Goal: Task Accomplishment & Management: Manage account settings

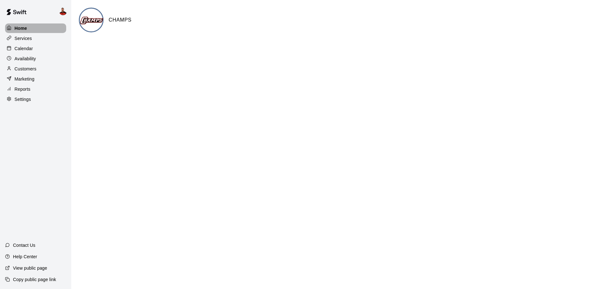
click at [40, 27] on div "Home" at bounding box center [35, 28] width 61 height 10
click at [39, 39] on div "Services" at bounding box center [35, 39] width 61 height 10
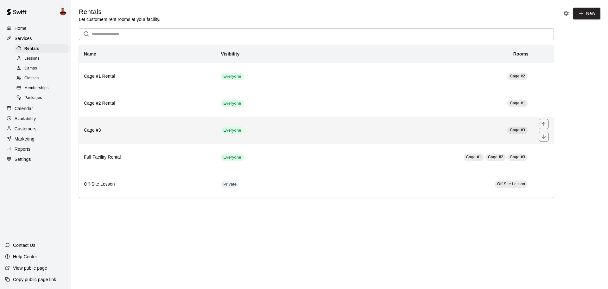
click at [401, 131] on td "Cage #3" at bounding box center [423, 130] width 222 height 27
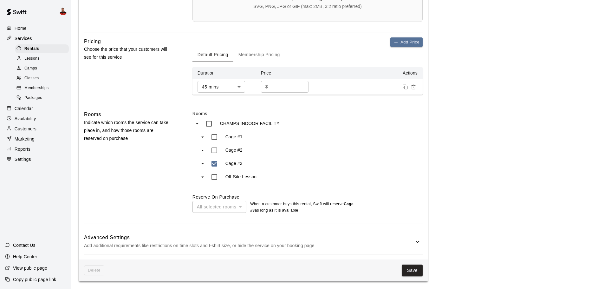
scroll to position [261, 0]
type input "**********"
click at [406, 268] on button "Save" at bounding box center [411, 270] width 21 height 12
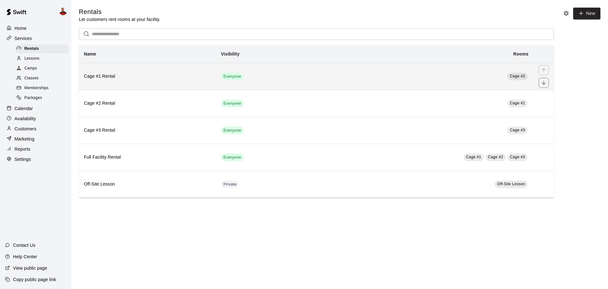
click at [172, 72] on th "Cage #1 Rental" at bounding box center [147, 76] width 137 height 27
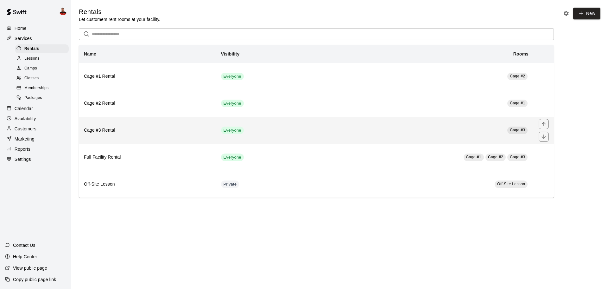
click at [116, 133] on h6 "Cage #3 Rental" at bounding box center [147, 130] width 127 height 7
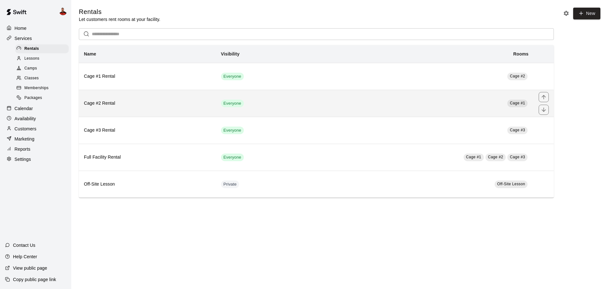
click at [110, 104] on h6 "Cage #2 Rental" at bounding box center [147, 103] width 127 height 7
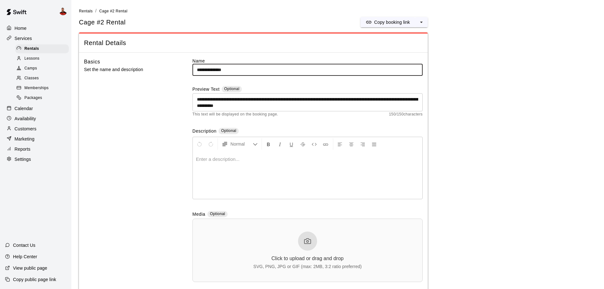
click at [18, 30] on p "Home" at bounding box center [21, 28] width 12 height 6
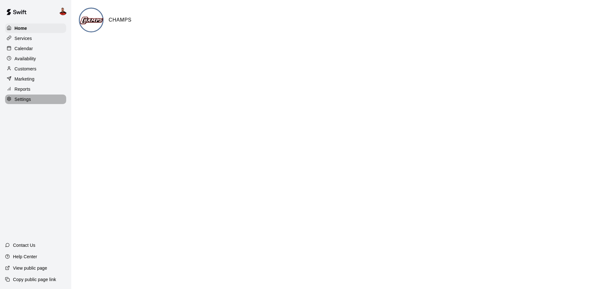
click at [33, 100] on div "Settings" at bounding box center [35, 99] width 61 height 10
select select "**"
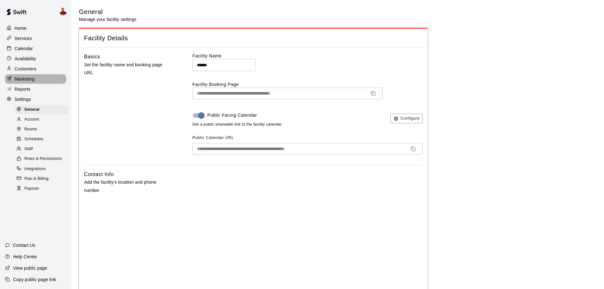
click at [36, 83] on div "Marketing" at bounding box center [35, 79] width 61 height 10
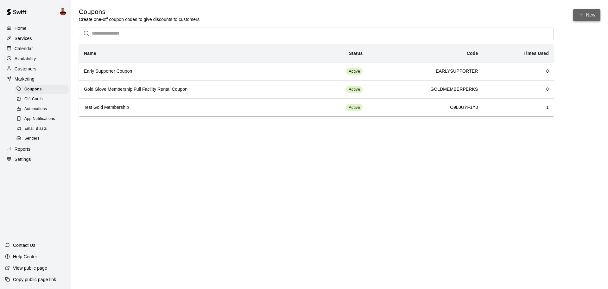
click at [581, 18] on button "New" at bounding box center [587, 15] width 27 height 12
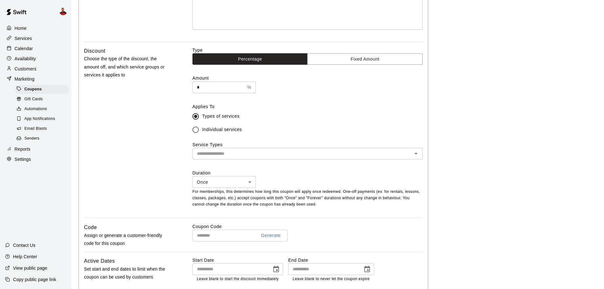
scroll to position [126, 0]
click at [208, 87] on input "*" at bounding box center [218, 87] width 52 height 12
click at [237, 158] on div "​" at bounding box center [307, 153] width 230 height 12
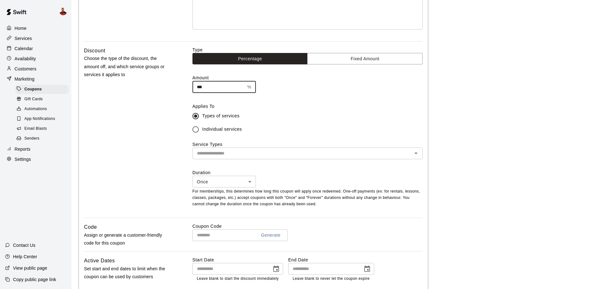
type input "***"
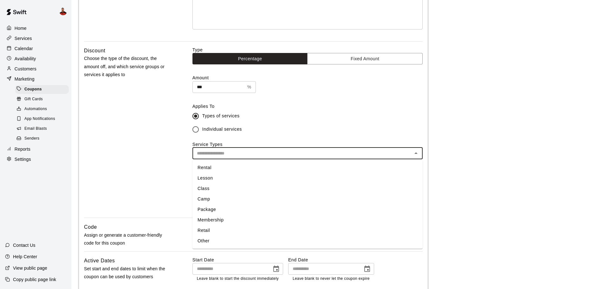
click at [230, 220] on li "Membership" at bounding box center [307, 220] width 230 height 10
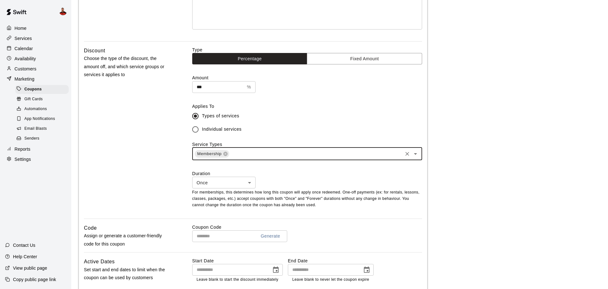
click at [238, 186] on body "Home Services Calendar Availability Customers Marketing Coupons Gift Cards Auto…" at bounding box center [304, 149] width 608 height 551
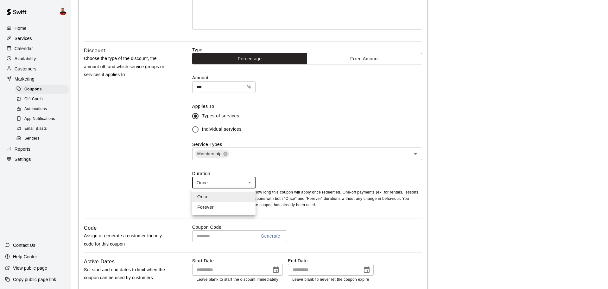
click at [238, 186] on div at bounding box center [304, 144] width 608 height 289
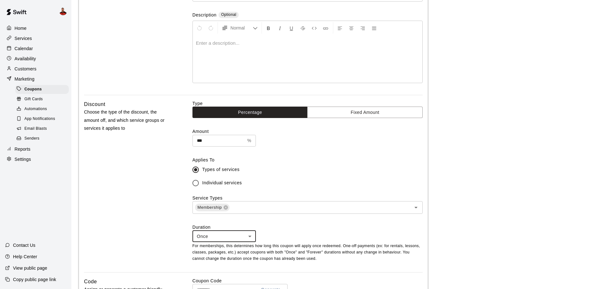
scroll to position [73, 0]
click at [223, 234] on body "Home Services Calendar Availability Customers Marketing Coupons Gift Cards Auto…" at bounding box center [304, 202] width 608 height 551
click at [247, 219] on div at bounding box center [304, 144] width 608 height 289
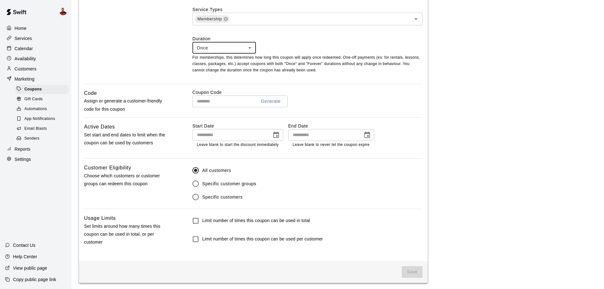
scroll to position [263, 0]
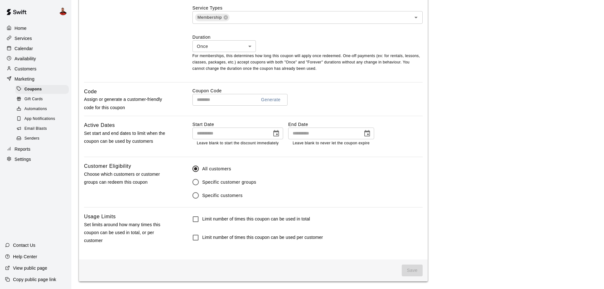
click at [217, 177] on label "Specific customer groups" at bounding box center [228, 181] width 78 height 13
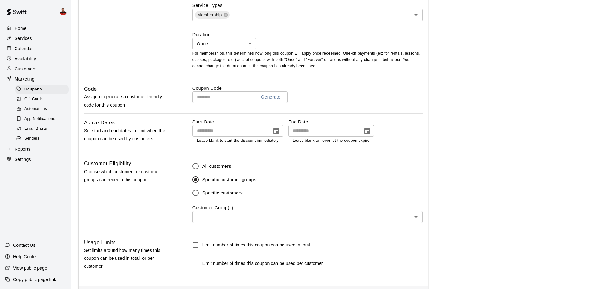
scroll to position [265, 0]
click at [228, 219] on input "text" at bounding box center [302, 216] width 216 height 8
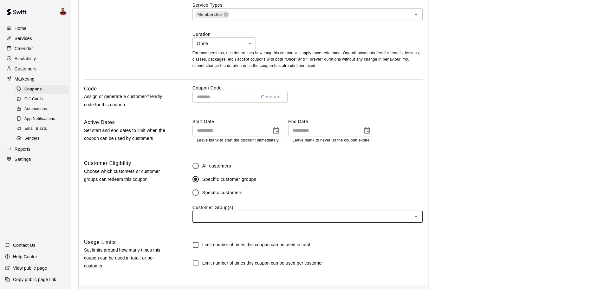
click at [228, 219] on input "text" at bounding box center [302, 216] width 216 height 8
click at [223, 191] on span "Specific customers" at bounding box center [222, 192] width 41 height 7
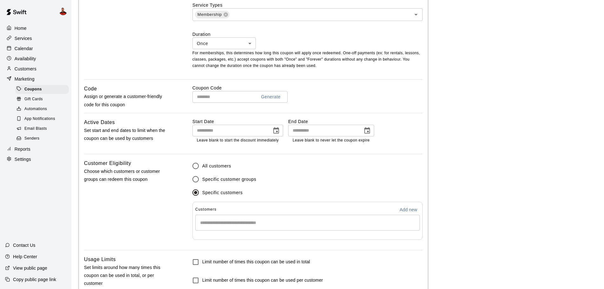
click at [229, 224] on input "Start typing to search customers..." at bounding box center [307, 222] width 219 height 6
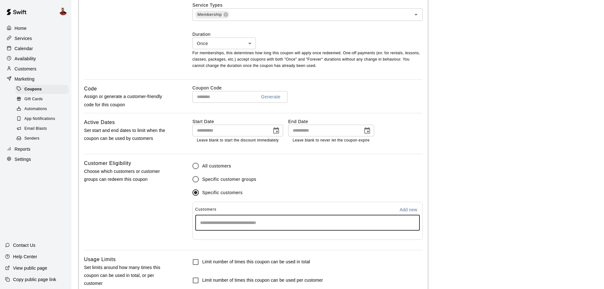
scroll to position [263, 0]
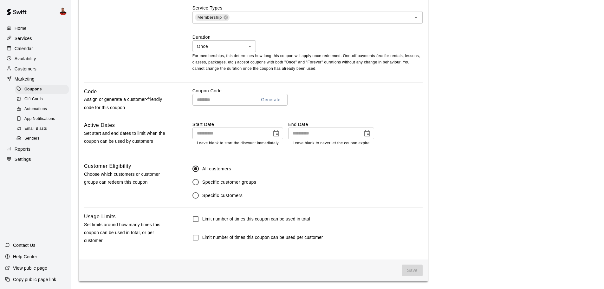
click at [29, 68] on p "Customers" at bounding box center [26, 69] width 22 height 6
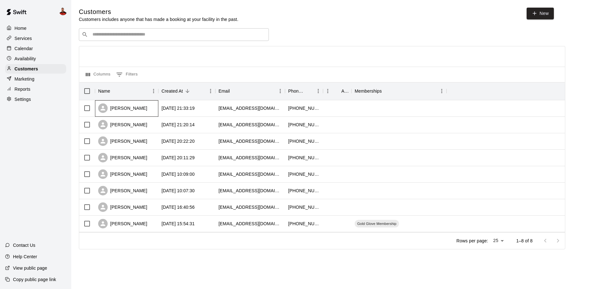
click at [129, 109] on div "[PERSON_NAME]" at bounding box center [126, 108] width 63 height 16
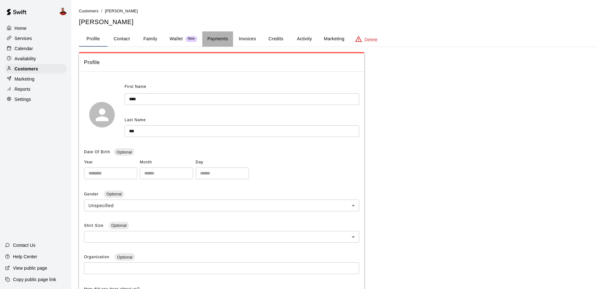
click at [230, 39] on button "Payments" at bounding box center [217, 38] width 31 height 15
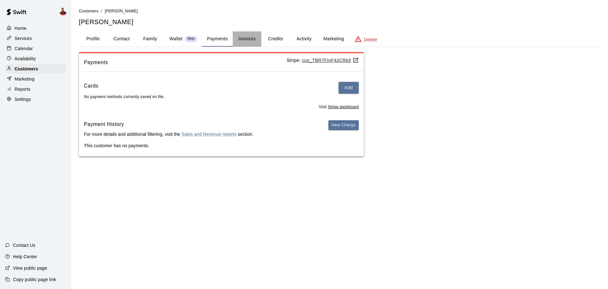
click at [243, 37] on button "Invoices" at bounding box center [247, 38] width 29 height 15
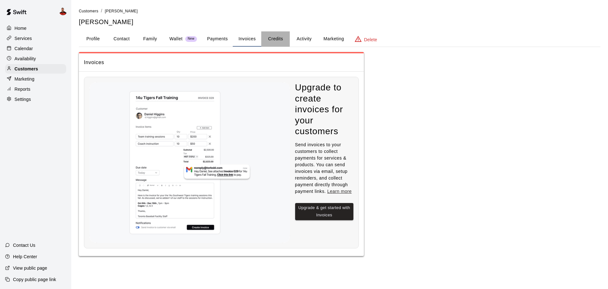
click at [270, 37] on button "Credits" at bounding box center [275, 38] width 29 height 15
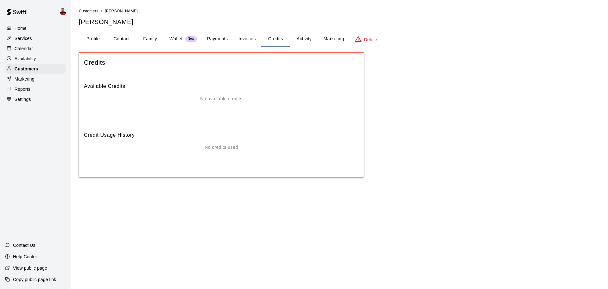
click at [302, 40] on button "Activity" at bounding box center [304, 38] width 29 height 15
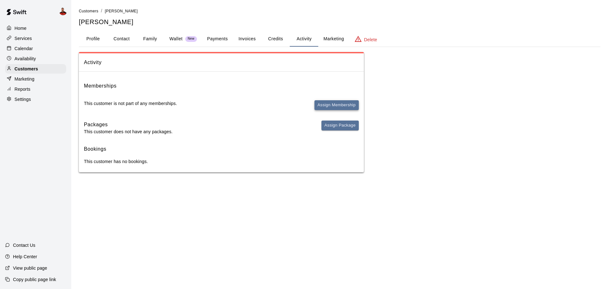
click at [328, 104] on button "Assign Membership" at bounding box center [337, 105] width 44 height 10
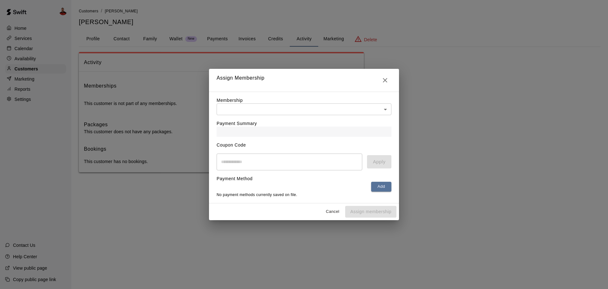
click at [328, 104] on body "Home Services Calendar Availability Customers Marketing Reports Settings Contac…" at bounding box center [304, 92] width 608 height 185
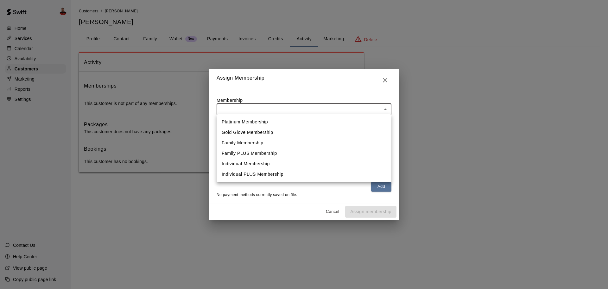
click at [294, 133] on li "Gold Glove Membership" at bounding box center [304, 132] width 175 height 10
type input "**********"
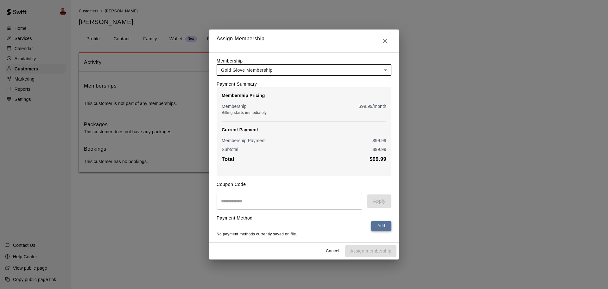
click at [385, 228] on button "Add" at bounding box center [381, 226] width 20 height 10
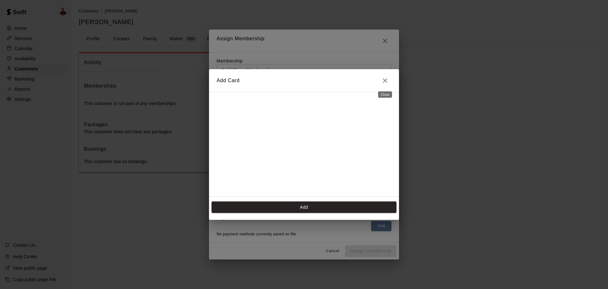
click at [384, 80] on icon "Close" at bounding box center [386, 81] width 8 height 8
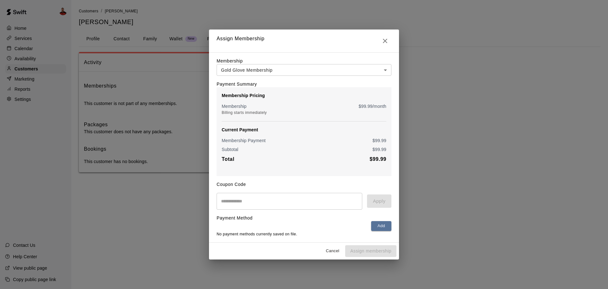
click at [330, 253] on button "Cancel" at bounding box center [333, 251] width 20 height 10
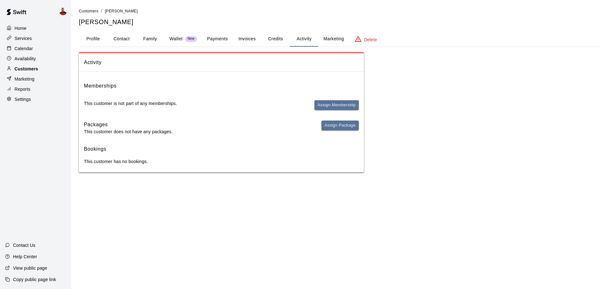
click at [31, 68] on p "Customers" at bounding box center [26, 69] width 23 height 6
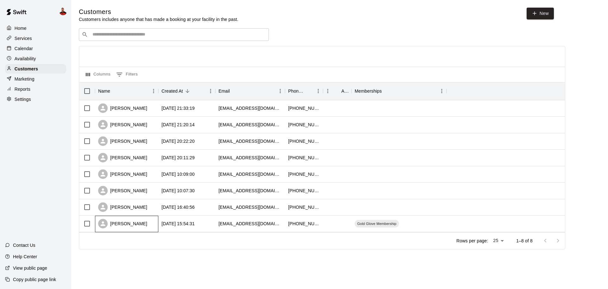
click at [128, 225] on div "[PERSON_NAME]" at bounding box center [122, 224] width 49 height 10
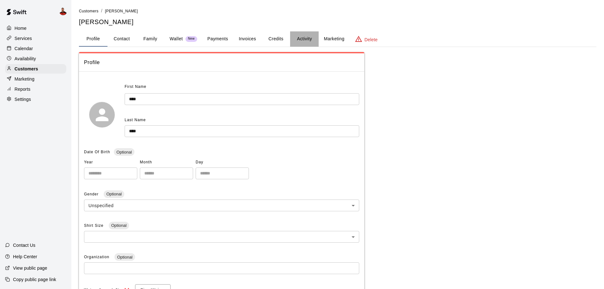
click at [301, 38] on button "Activity" at bounding box center [304, 38] width 29 height 15
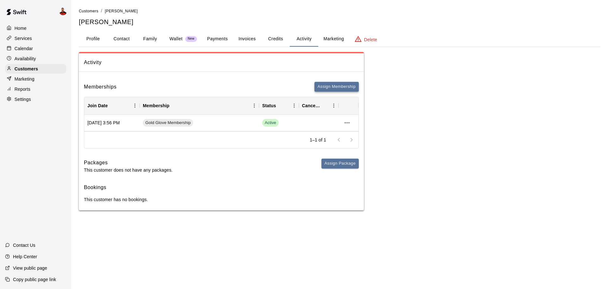
click at [324, 84] on button "Assign Membership" at bounding box center [337, 87] width 44 height 10
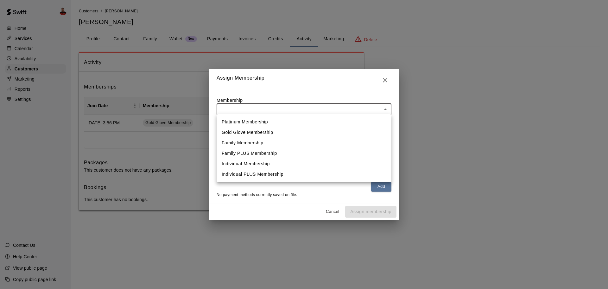
click at [315, 107] on body "Home Services Calendar Availability Customers Marketing Reports Settings Contac…" at bounding box center [304, 111] width 608 height 223
click at [290, 140] on li "Family Membership" at bounding box center [304, 143] width 175 height 10
type input "**********"
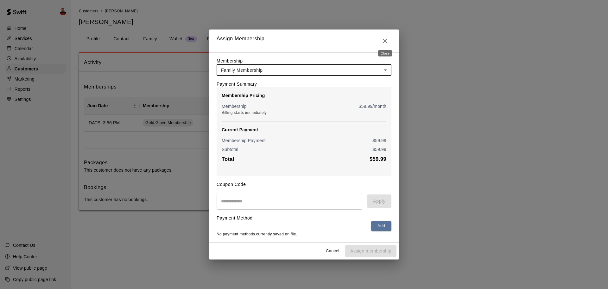
click at [384, 39] on icon "Close" at bounding box center [386, 41] width 8 height 8
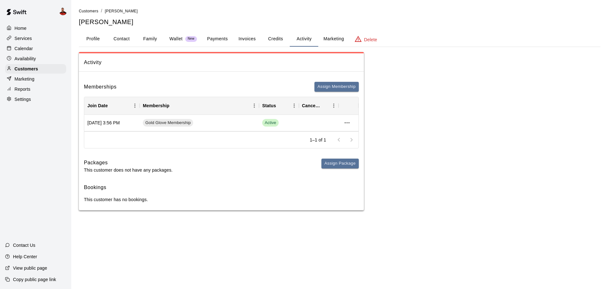
click at [353, 168] on span "Assign Package" at bounding box center [340, 165] width 37 height 15
click at [353, 164] on button "Assign Package" at bounding box center [340, 163] width 37 height 10
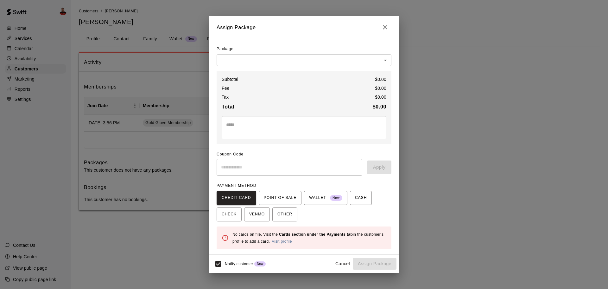
click at [310, 66] on div "Package ​ ​ Subtotal $ 0.00 Fee $ 0.00 Tax $ 0.00 Total $ 0.00 * ​ Coupon Code …" at bounding box center [304, 146] width 175 height 205
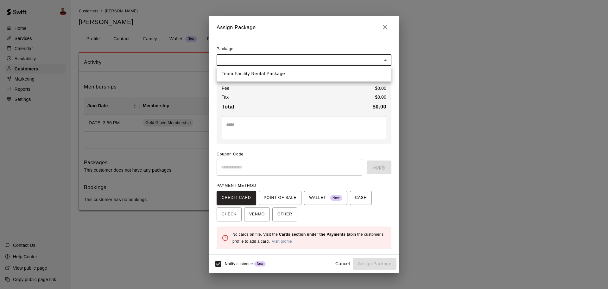
click at [311, 62] on body "Home Services Calendar Availability Customers Marketing Reports Settings Contac…" at bounding box center [304, 111] width 608 height 223
click at [311, 62] on div at bounding box center [304, 144] width 608 height 289
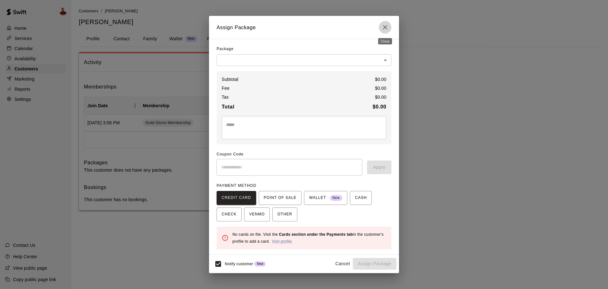
click at [389, 26] on icon "Close" at bounding box center [386, 27] width 8 height 8
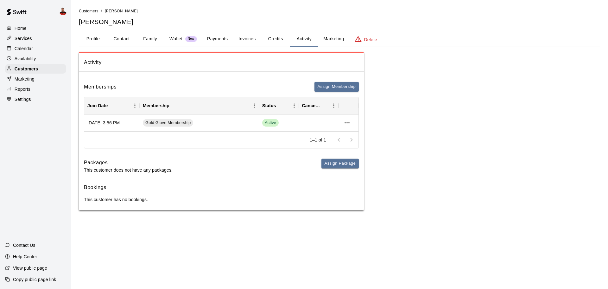
click at [277, 43] on button "Credits" at bounding box center [275, 38] width 29 height 15
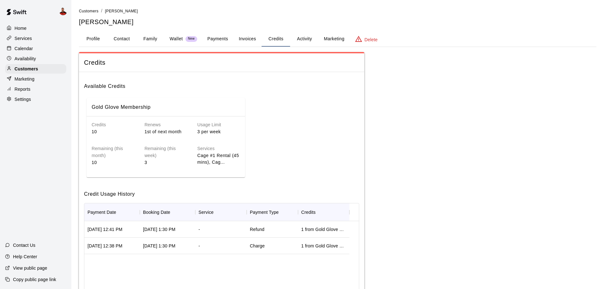
click at [309, 37] on button "Activity" at bounding box center [304, 38] width 29 height 15
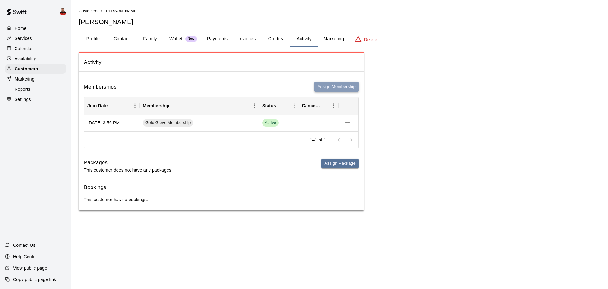
click at [325, 85] on button "Assign Membership" at bounding box center [337, 87] width 44 height 10
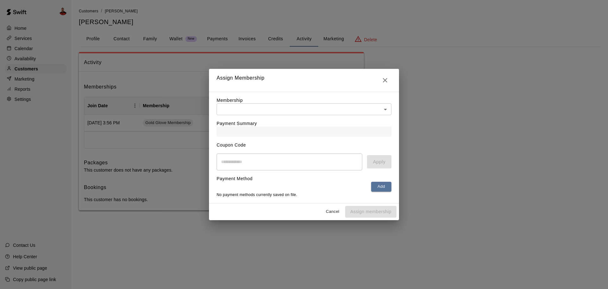
click at [390, 107] on body "Home Services Calendar Availability Customers Marketing Reports Settings Contac…" at bounding box center [304, 111] width 608 height 223
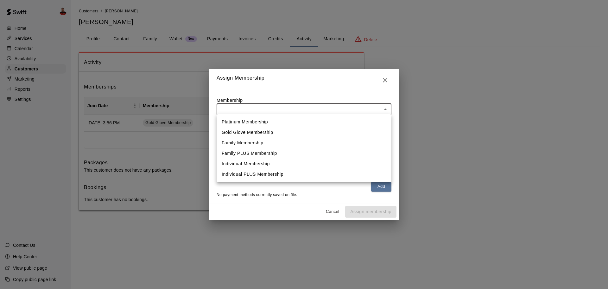
click at [255, 130] on li "Gold Glove Membership" at bounding box center [304, 132] width 175 height 10
type input "**********"
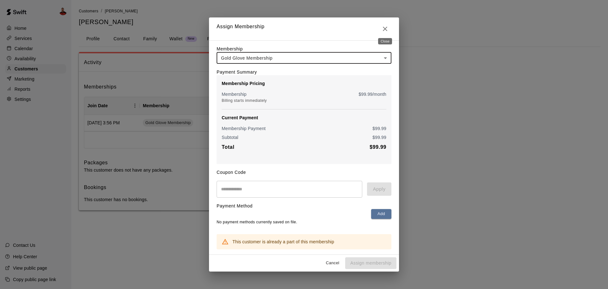
click at [385, 29] on icon "Close" at bounding box center [386, 29] width 8 height 8
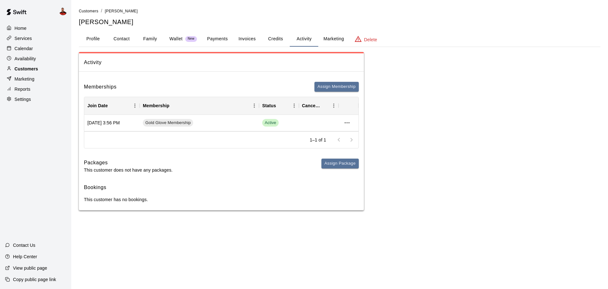
click at [43, 70] on div "Customers" at bounding box center [35, 69] width 61 height 10
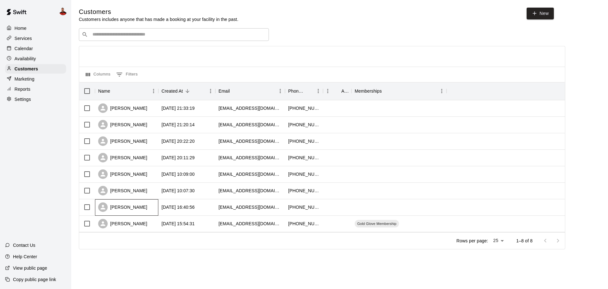
click at [122, 208] on div "[PERSON_NAME]" at bounding box center [122, 207] width 49 height 10
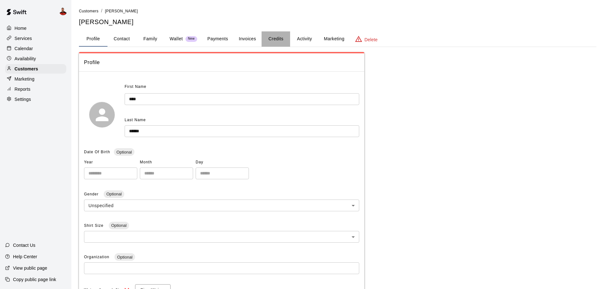
click at [279, 40] on button "Credits" at bounding box center [275, 38] width 29 height 15
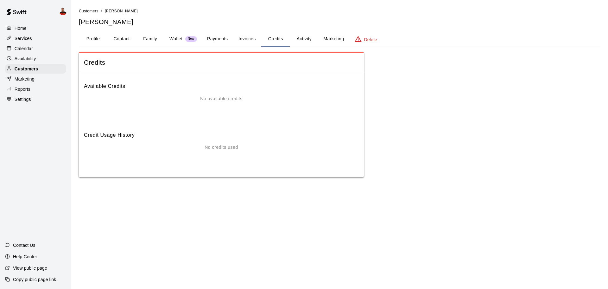
click at [302, 39] on button "Activity" at bounding box center [304, 38] width 29 height 15
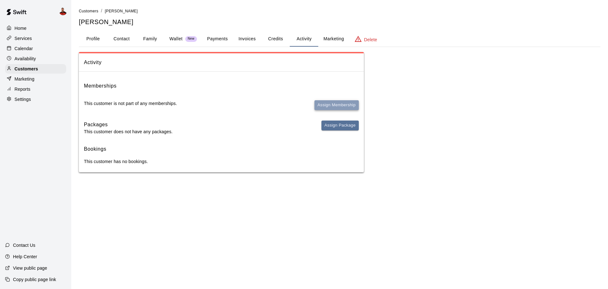
click at [335, 104] on button "Assign Membership" at bounding box center [337, 105] width 44 height 10
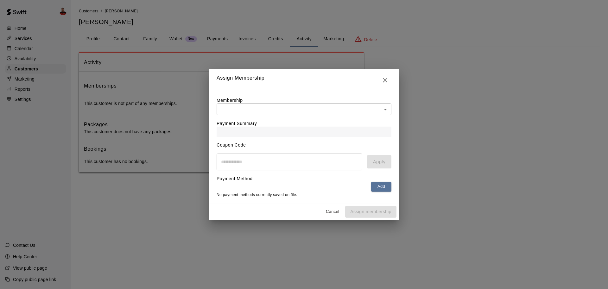
click at [333, 107] on body "Home Services Calendar Availability Customers Marketing Reports Settings Contac…" at bounding box center [304, 92] width 608 height 185
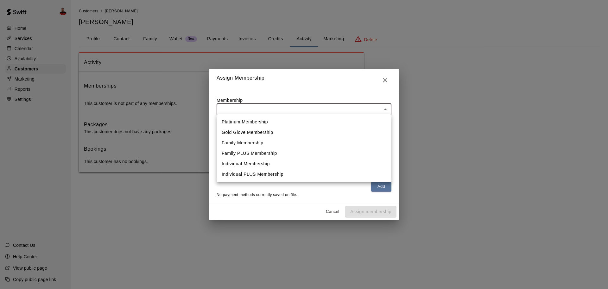
click at [310, 131] on li "Gold Glove Membership" at bounding box center [304, 132] width 175 height 10
type input "**********"
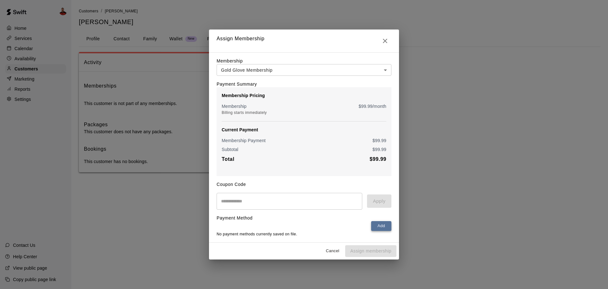
click at [375, 224] on button "Add" at bounding box center [381, 226] width 20 height 10
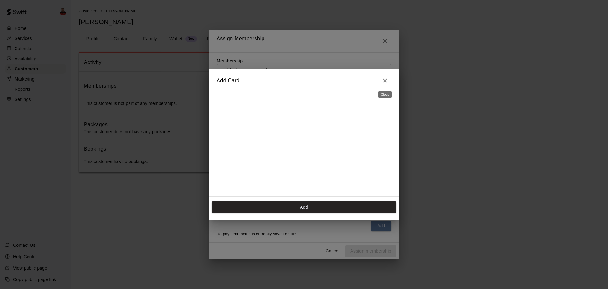
click at [382, 80] on icon "Close" at bounding box center [386, 81] width 8 height 8
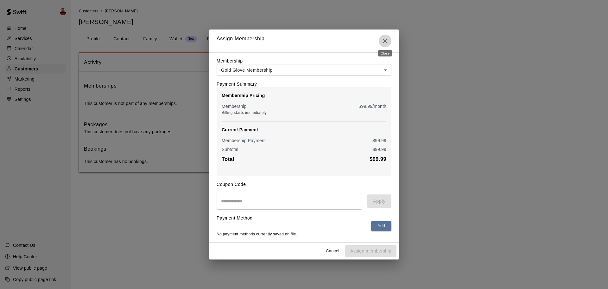
click at [389, 41] on icon "Close" at bounding box center [386, 41] width 8 height 8
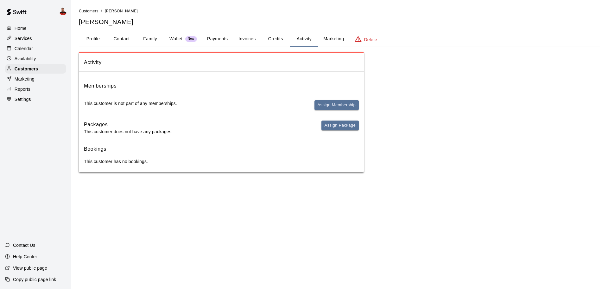
click at [31, 39] on p "Services" at bounding box center [23, 38] width 17 height 6
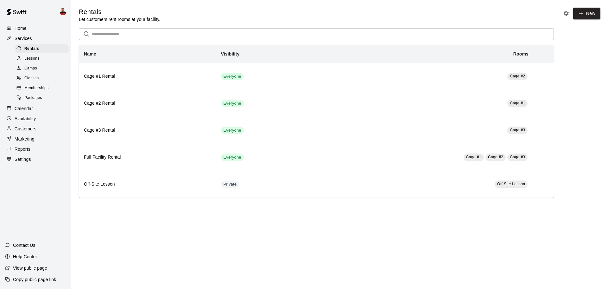
click at [33, 88] on span "Memberships" at bounding box center [36, 88] width 24 height 6
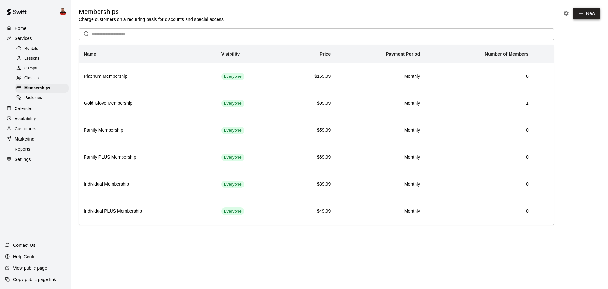
click at [579, 14] on icon at bounding box center [582, 13] width 6 height 6
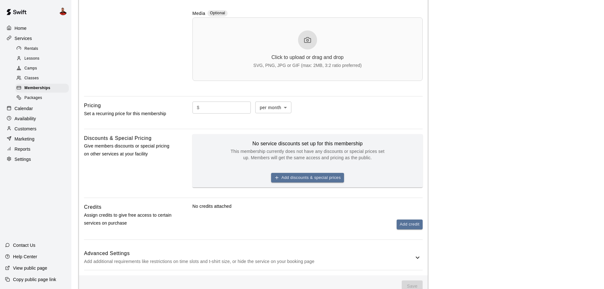
scroll to position [219, 0]
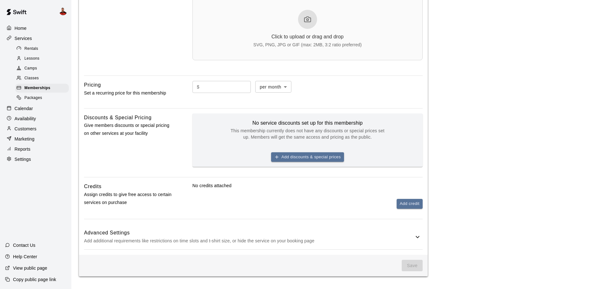
click at [378, 237] on p "Add additional requirements like restrictions on time slots and t-shirt size, o…" at bounding box center [249, 241] width 330 height 8
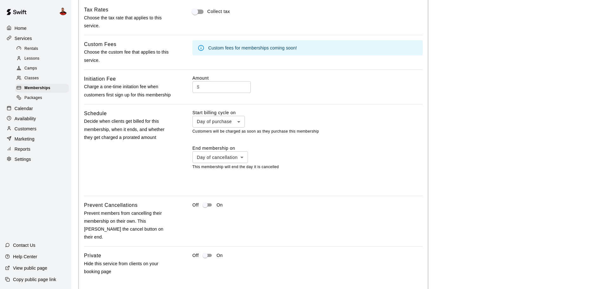
scroll to position [473, 0]
click at [238, 125] on div at bounding box center [304, 144] width 608 height 289
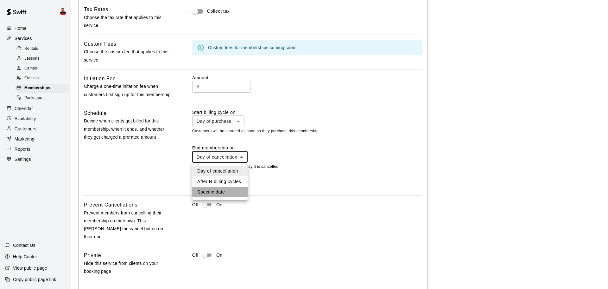
click at [225, 191] on li "Specific date" at bounding box center [219, 192] width 55 height 10
type input "*******"
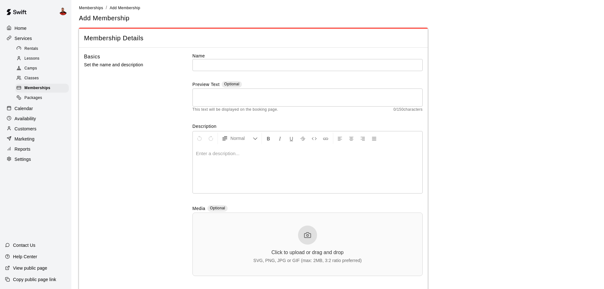
scroll to position [0, 0]
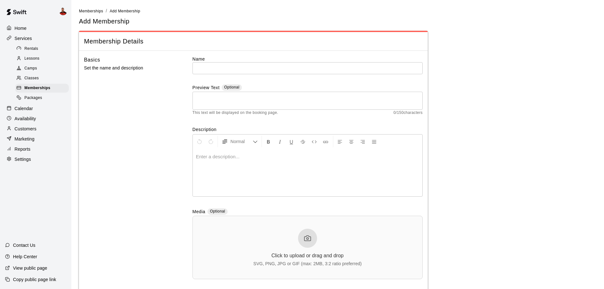
click at [229, 70] on input "text" at bounding box center [307, 68] width 230 height 12
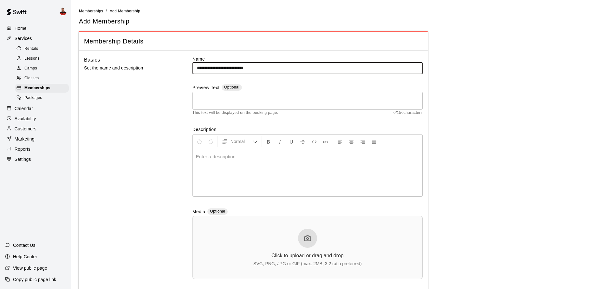
type input "**********"
click at [209, 162] on div at bounding box center [307, 173] width 229 height 48
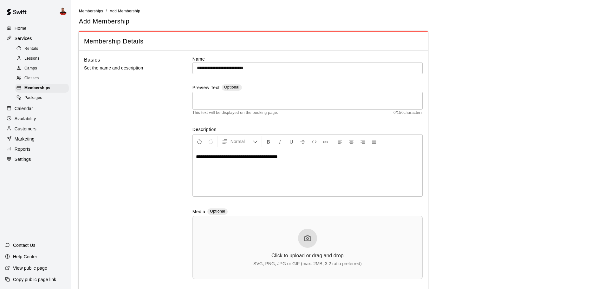
click at [136, 184] on div "Basics Set the name and description" at bounding box center [128, 172] width 88 height 233
click at [327, 165] on div "**********" at bounding box center [307, 173] width 229 height 48
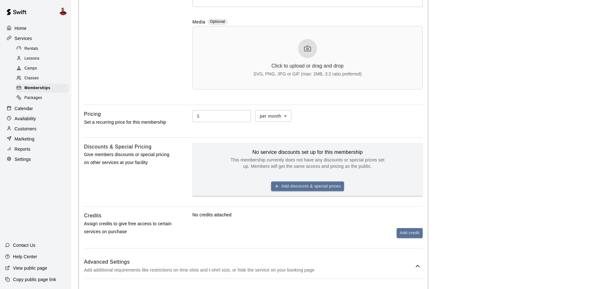
scroll to position [190, 0]
click at [265, 121] on body "**********" at bounding box center [302, 209] width 604 height 798
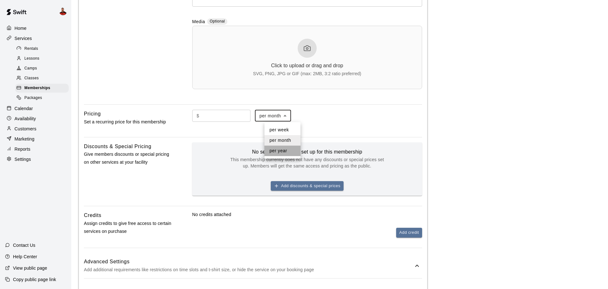
click at [270, 149] on li "per year" at bounding box center [283, 150] width 36 height 10
type input "******"
click at [227, 120] on input "text" at bounding box center [226, 116] width 49 height 12
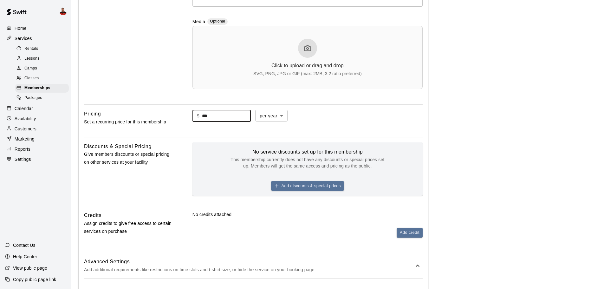
type input "***"
click at [336, 123] on div "$ *** ​ per year ****** ​" at bounding box center [307, 121] width 230 height 22
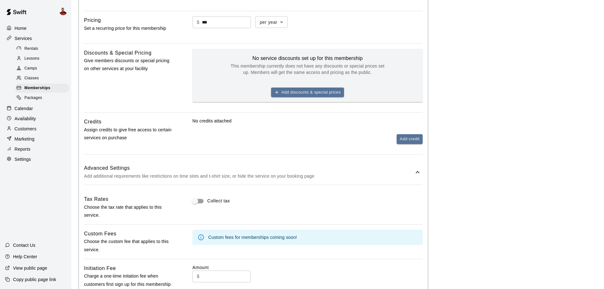
scroll to position [285, 0]
click at [399, 139] on button "Add credit" at bounding box center [409, 138] width 26 height 10
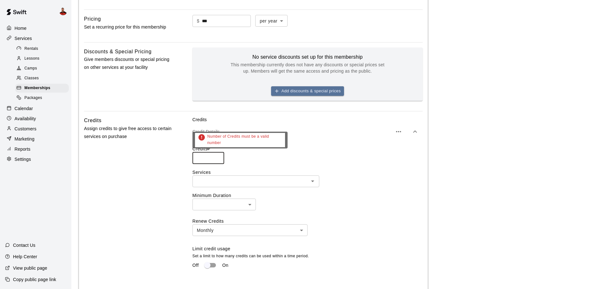
click at [222, 163] on input "number" at bounding box center [208, 158] width 32 height 12
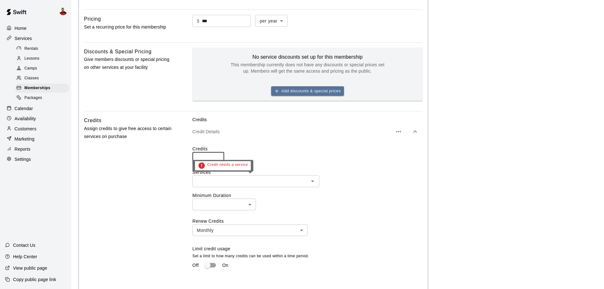
type input "**"
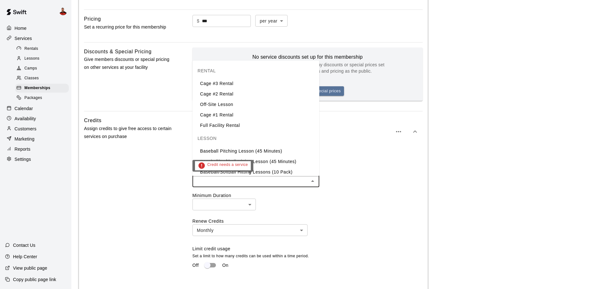
click at [254, 185] on input "text" at bounding box center [250, 181] width 112 height 8
click at [245, 84] on li "Cage #3 Rental" at bounding box center [255, 83] width 127 height 10
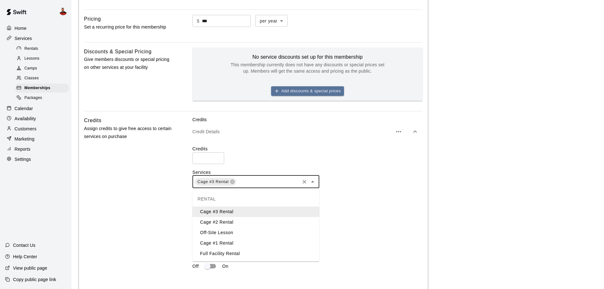
click at [260, 181] on input "text" at bounding box center [268, 181] width 62 height 8
click at [251, 183] on input "text" at bounding box center [268, 181] width 62 height 8
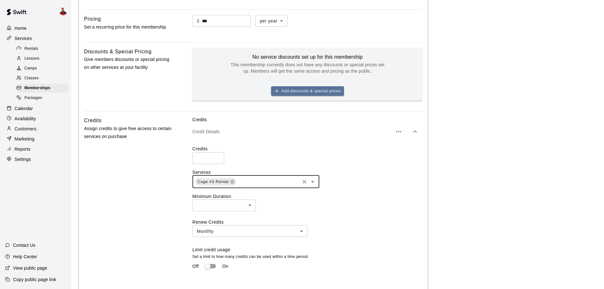
click at [251, 183] on input "text" at bounding box center [268, 181] width 62 height 8
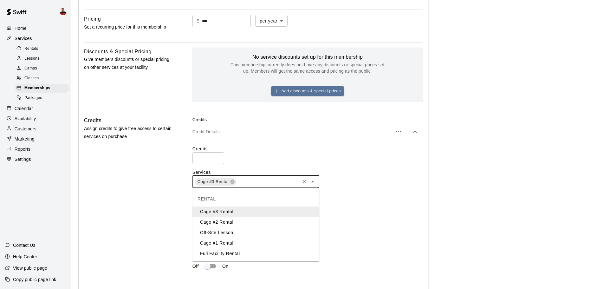
click at [239, 224] on li "Cage #2 Rental" at bounding box center [255, 222] width 127 height 10
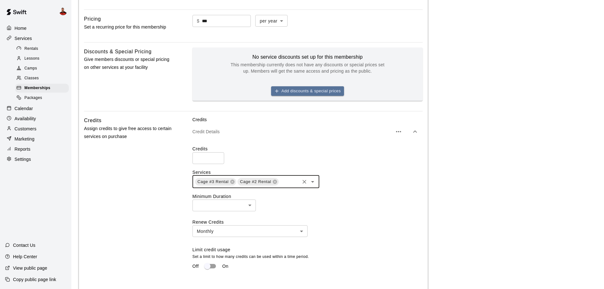
click at [282, 181] on input "text" at bounding box center [288, 181] width 19 height 8
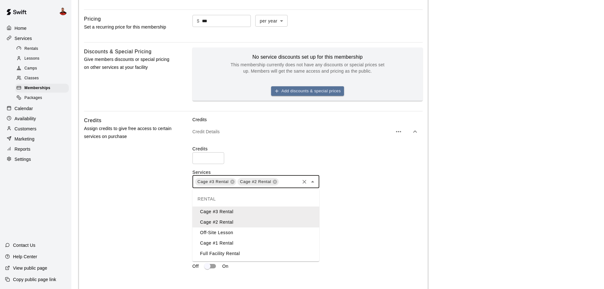
click at [240, 243] on li "Cage #1 Rental" at bounding box center [255, 243] width 127 height 10
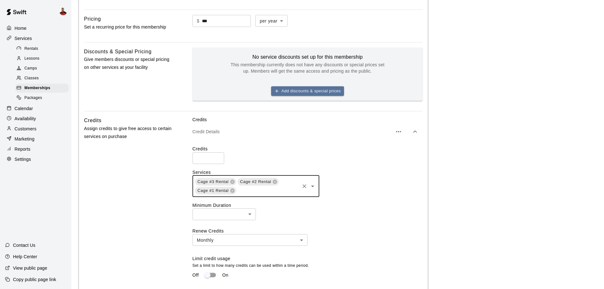
click at [409, 200] on div "Credits ** ​ Services Cage #3 Rental Cage #2 Rental Cage #1 Rental ​ Minimum Du…" at bounding box center [307, 215] width 230 height 140
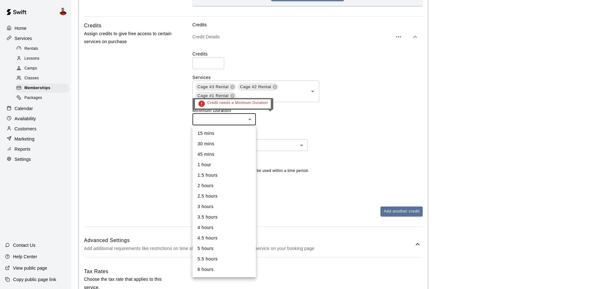
click at [246, 120] on body "**********" at bounding box center [302, 104] width 604 height 966
click at [214, 156] on li "45 mins" at bounding box center [223, 154] width 63 height 10
type input "**"
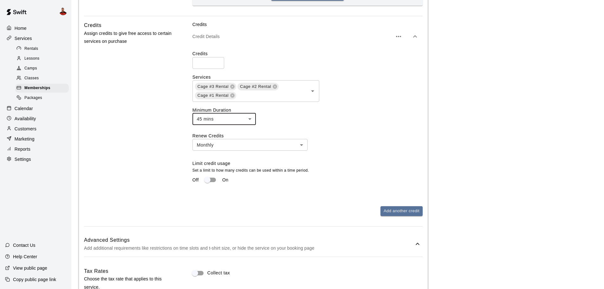
click at [373, 122] on div "45 mins ** ​" at bounding box center [307, 119] width 230 height 12
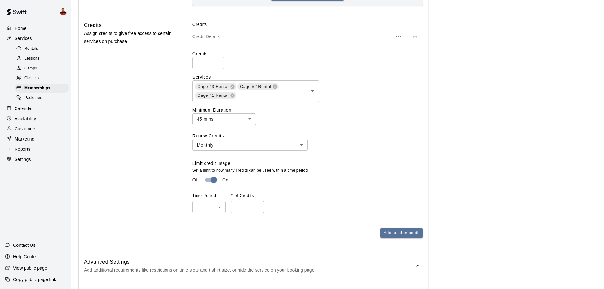
click at [219, 211] on body "**********" at bounding box center [302, 114] width 604 height 988
click at [213, 236] on li "Weekly" at bounding box center [208, 233] width 33 height 10
type input "******"
click at [240, 212] on input "number" at bounding box center [247, 207] width 33 height 12
type input "*"
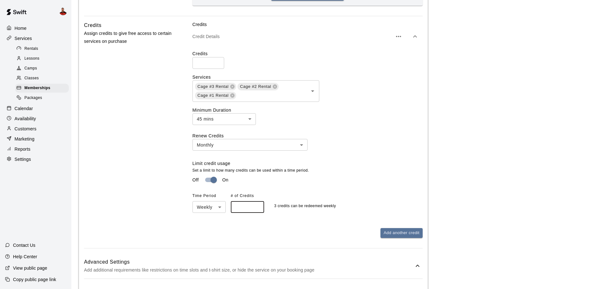
click at [385, 186] on div "Off On" at bounding box center [307, 180] width 230 height 12
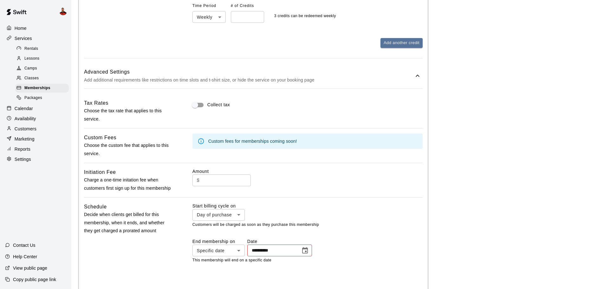
scroll to position [570, 0]
click at [256, 254] on input "**********" at bounding box center [271, 250] width 49 height 12
click at [309, 253] on icon "Choose date" at bounding box center [305, 250] width 8 height 8
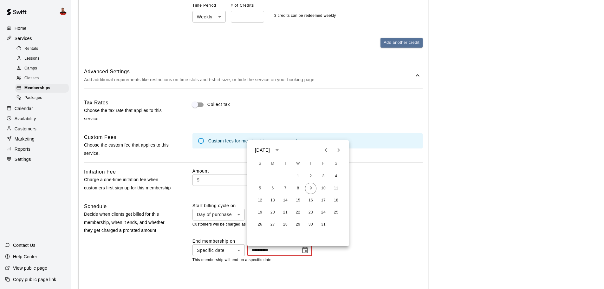
click at [340, 150] on icon "Next month" at bounding box center [338, 150] width 2 height 4
click at [322, 186] on button "9" at bounding box center [322, 188] width 11 height 11
type input "**********"
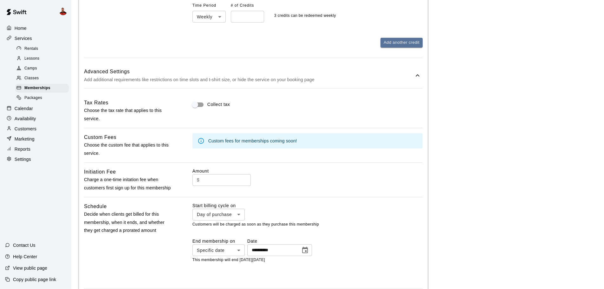
click at [411, 210] on div "**********" at bounding box center [307, 211] width 230 height 18
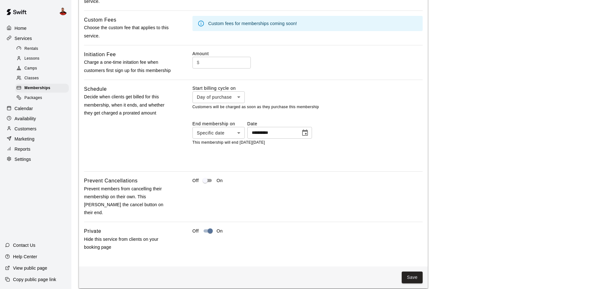
scroll to position [693, 0]
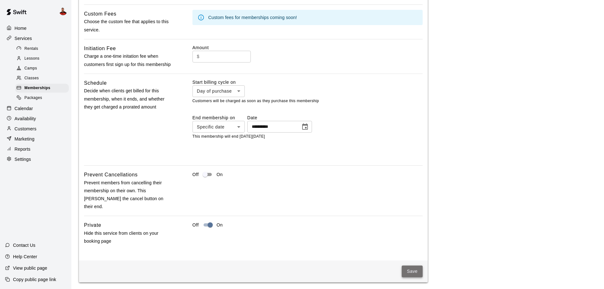
click at [414, 265] on button "Save" at bounding box center [411, 271] width 21 height 12
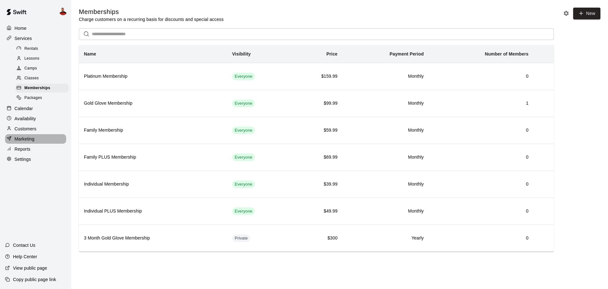
click at [40, 139] on div "Marketing" at bounding box center [35, 139] width 61 height 10
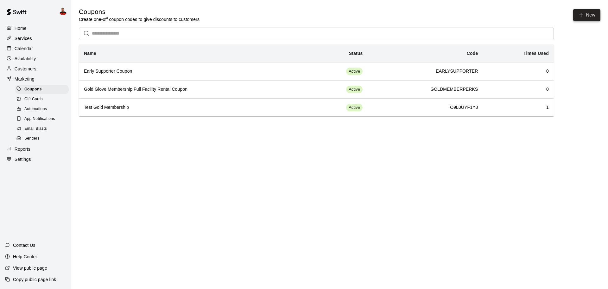
click at [594, 18] on button "New" at bounding box center [587, 15] width 27 height 12
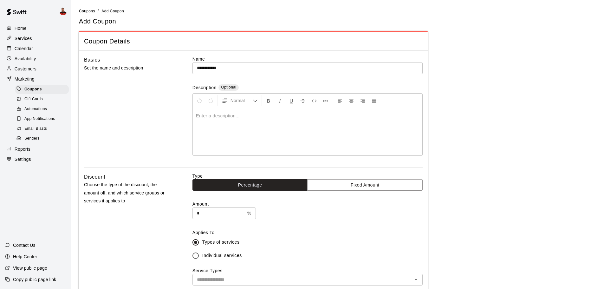
click at [234, 71] on input "**********" at bounding box center [307, 68] width 230 height 12
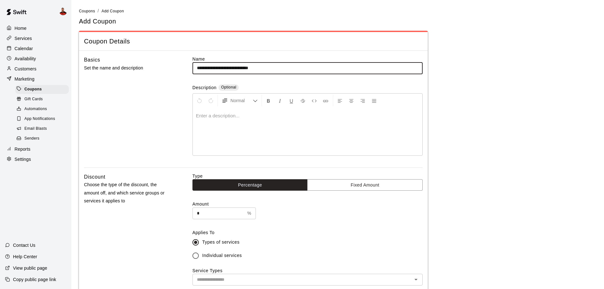
type input "**********"
click at [202, 210] on input "*" at bounding box center [218, 213] width 52 height 12
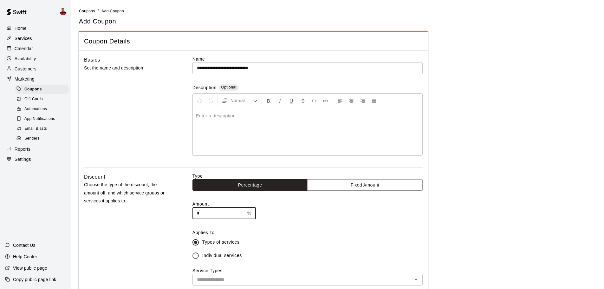
click at [202, 210] on input "*" at bounding box center [218, 213] width 52 height 12
type input "***"
click at [313, 252] on label "Individual services" at bounding box center [303, 255] width 228 height 13
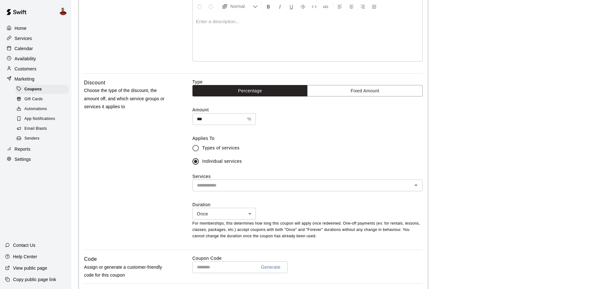
scroll to position [95, 0]
click at [234, 182] on input "text" at bounding box center [302, 185] width 216 height 8
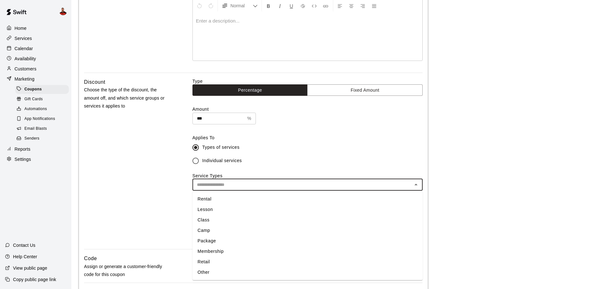
click at [254, 249] on li "Membership" at bounding box center [307, 251] width 230 height 10
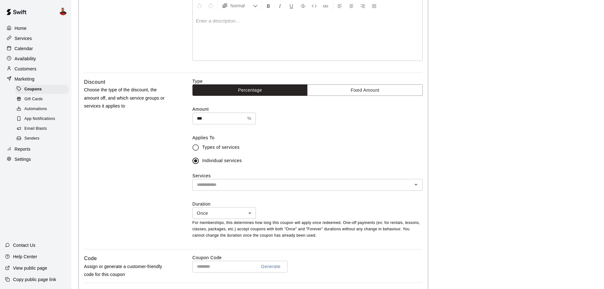
click at [218, 180] on div "​" at bounding box center [307, 185] width 230 height 12
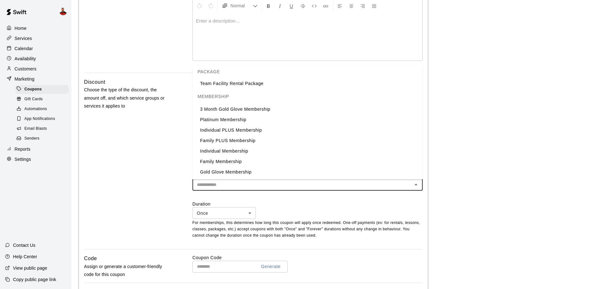
scroll to position [149, 0]
click at [246, 110] on li "3 Month Gold Glove Membership" at bounding box center [307, 109] width 230 height 10
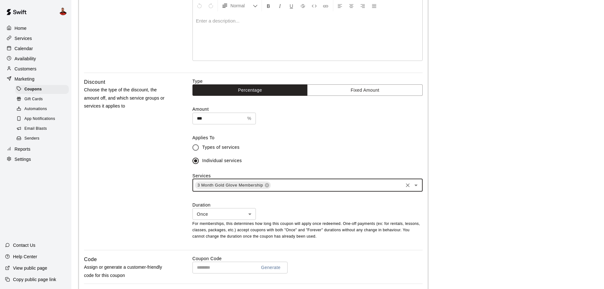
click at [155, 161] on div "Discount Choose the type of the discount, the amount off, and which service gro…" at bounding box center [128, 164] width 88 height 172
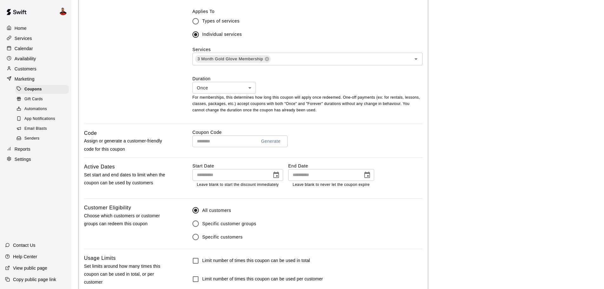
scroll to position [221, 0]
click at [215, 144] on input "text" at bounding box center [221, 141] width 59 height 12
type input "*"
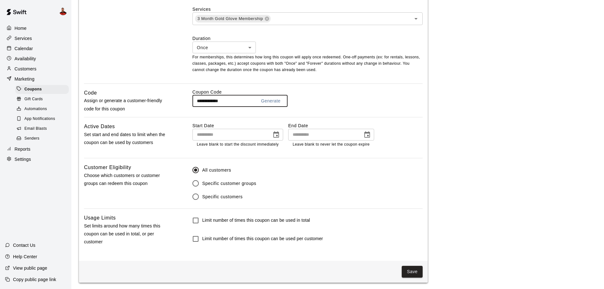
scroll to position [263, 0]
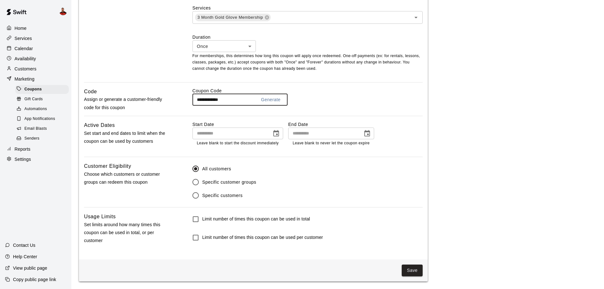
type input "**********"
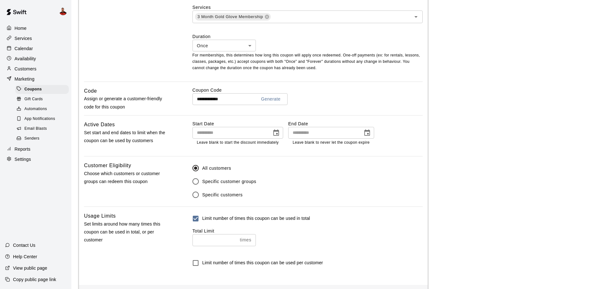
click at [223, 240] on input "number" at bounding box center [214, 240] width 45 height 12
type input "*"
click at [236, 240] on input "*" at bounding box center [214, 240] width 45 height 12
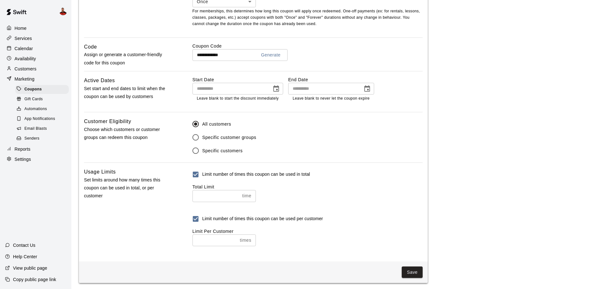
scroll to position [311, 0]
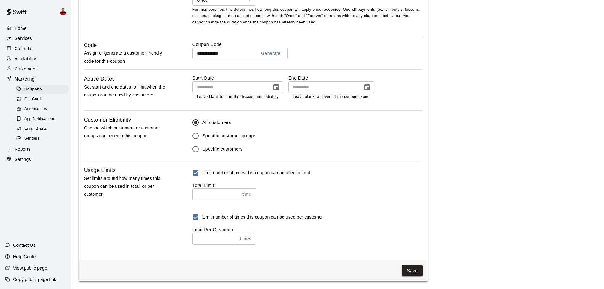
click at [232, 242] on input "number" at bounding box center [214, 239] width 45 height 12
click at [235, 235] on input "number" at bounding box center [214, 239] width 45 height 12
type input "*"
click at [235, 236] on input "*" at bounding box center [214, 239] width 45 height 12
click at [413, 267] on button "Save" at bounding box center [411, 271] width 21 height 12
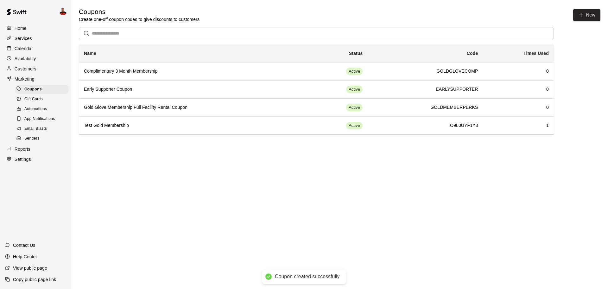
click at [32, 72] on p "Customers" at bounding box center [26, 69] width 22 height 6
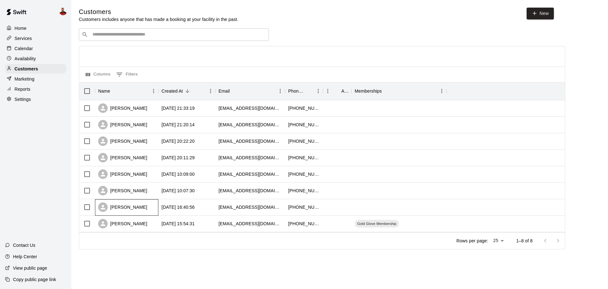
click at [131, 207] on div "[PERSON_NAME]" at bounding box center [122, 207] width 49 height 10
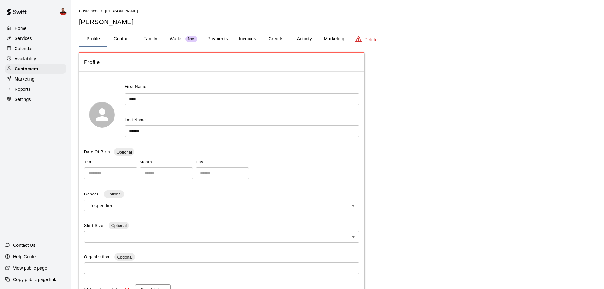
click at [301, 38] on button "Activity" at bounding box center [304, 38] width 29 height 15
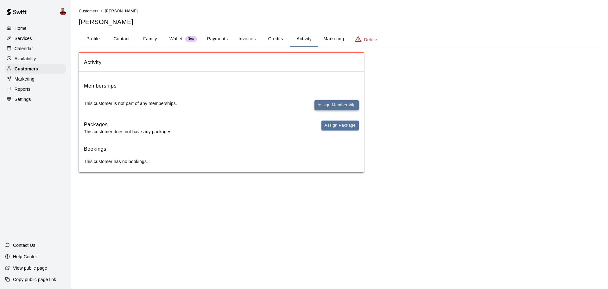
click at [328, 103] on button "Assign Membership" at bounding box center [337, 105] width 44 height 10
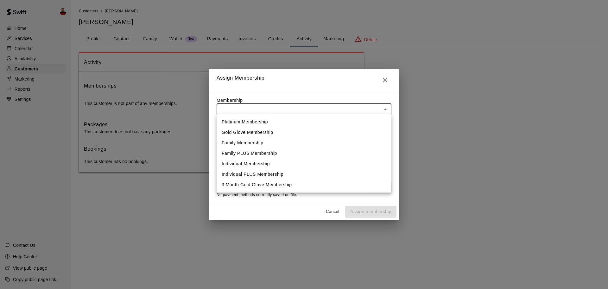
click at [315, 106] on body "Home Services Calendar Availability Customers Marketing Reports Settings Contac…" at bounding box center [304, 92] width 608 height 185
click at [288, 183] on li "3 Month Gold Glove Membership" at bounding box center [304, 184] width 175 height 10
type input "**********"
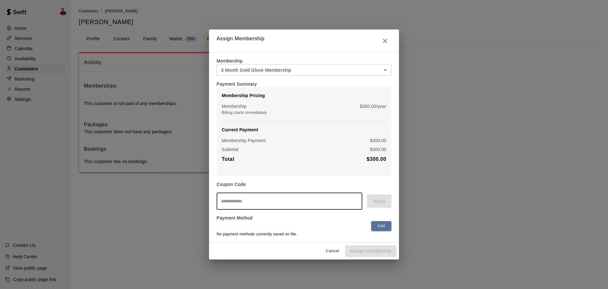
click at [260, 206] on input "text" at bounding box center [290, 201] width 146 height 17
type input "**********"
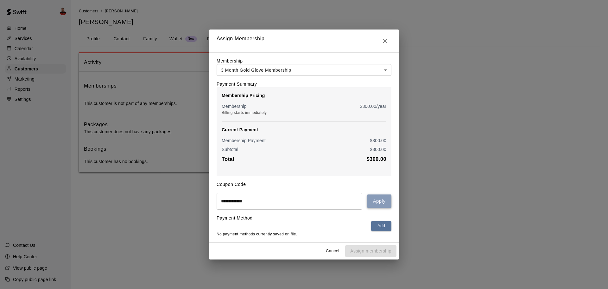
click at [380, 199] on button "Apply" at bounding box center [379, 200] width 24 height 13
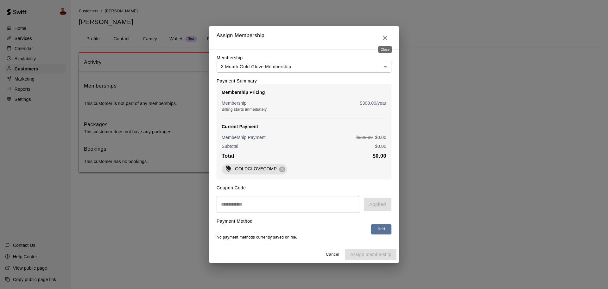
click at [386, 34] on icon "Close" at bounding box center [386, 38] width 8 height 8
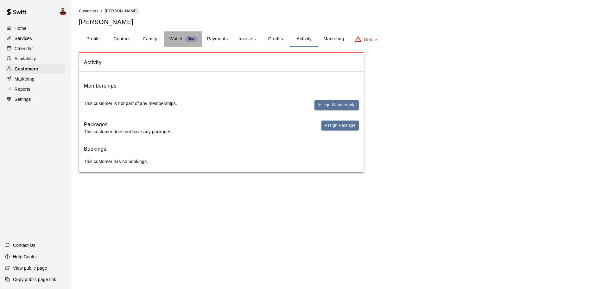
click at [181, 38] on p "Wallet" at bounding box center [176, 38] width 13 height 7
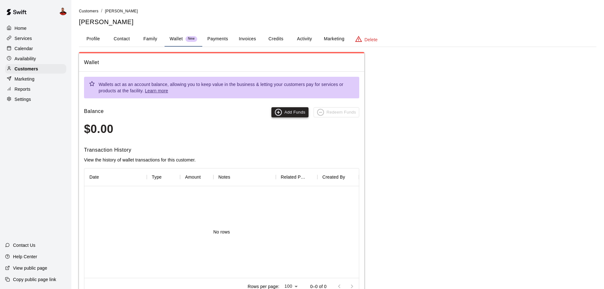
click at [276, 111] on circle "button" at bounding box center [278, 112] width 6 height 6
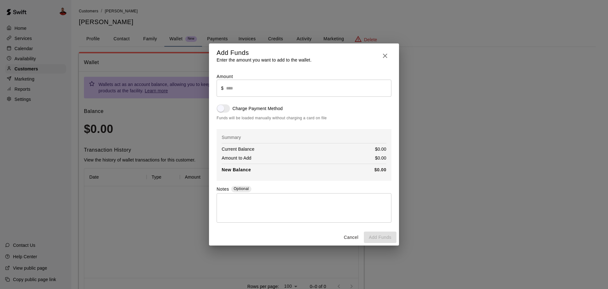
click at [382, 54] on icon "button" at bounding box center [386, 56] width 8 height 8
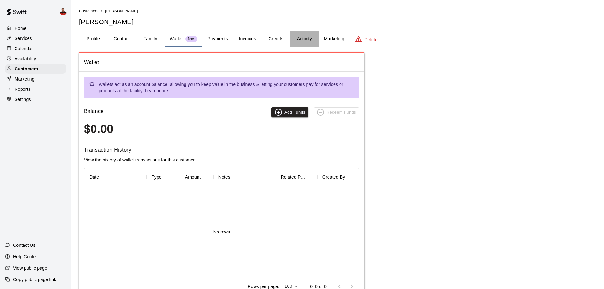
click at [306, 39] on button "Activity" at bounding box center [304, 38] width 29 height 15
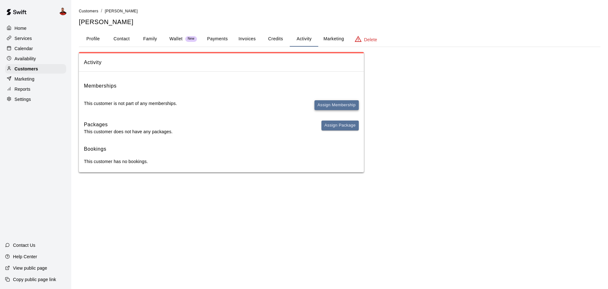
click at [326, 105] on button "Assign Membership" at bounding box center [337, 105] width 44 height 10
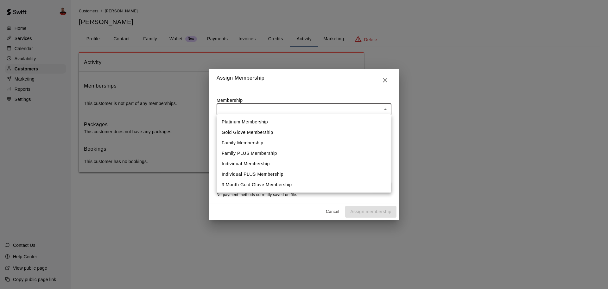
click at [326, 106] on body "Home Services Calendar Availability Customers Marketing Reports Settings Contac…" at bounding box center [304, 92] width 608 height 185
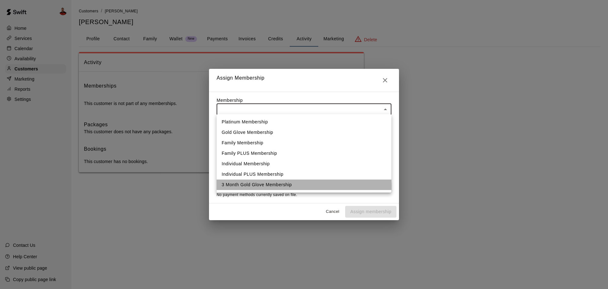
click at [284, 184] on li "3 Month Gold Glove Membership" at bounding box center [304, 184] width 175 height 10
type input "**********"
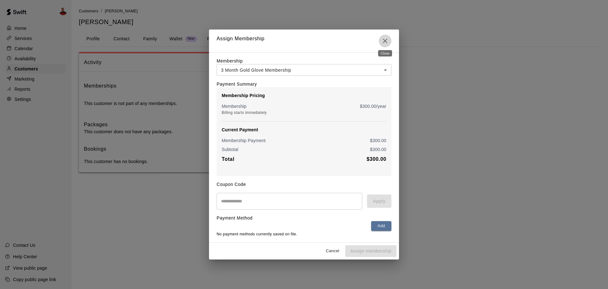
click at [387, 42] on icon "Close" at bounding box center [386, 41] width 8 height 8
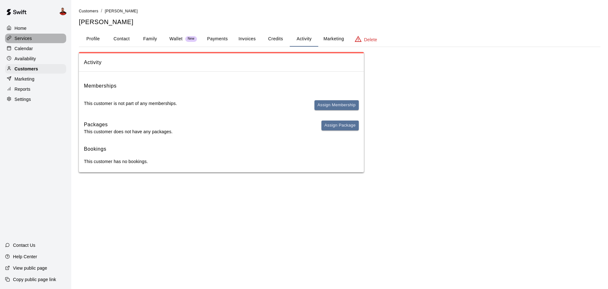
click at [32, 36] on div "Services" at bounding box center [35, 39] width 61 height 10
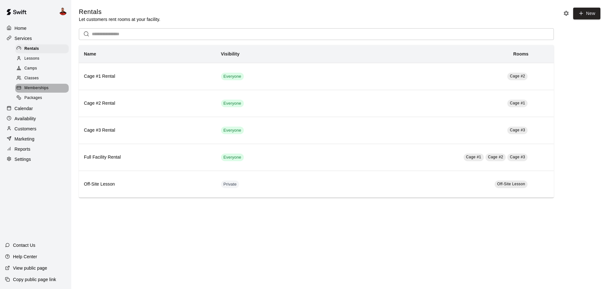
click at [36, 89] on span "Memberships" at bounding box center [36, 88] width 24 height 6
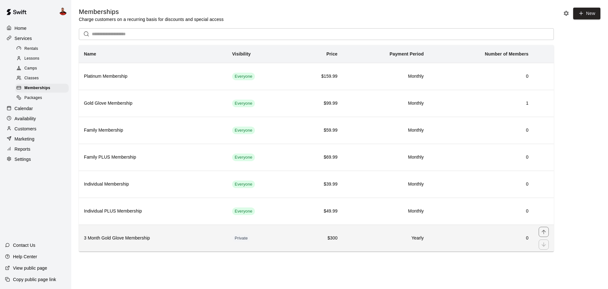
click at [125, 241] on h6 "3 Month Gold Glove Membership" at bounding box center [153, 237] width 138 height 7
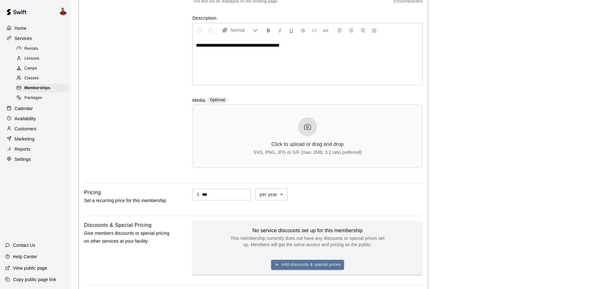
scroll to position [113, 0]
click at [216, 198] on input "***" at bounding box center [226, 194] width 49 height 12
type input "*"
click at [524, 206] on main "**********" at bounding box center [337, 166] width 517 height 545
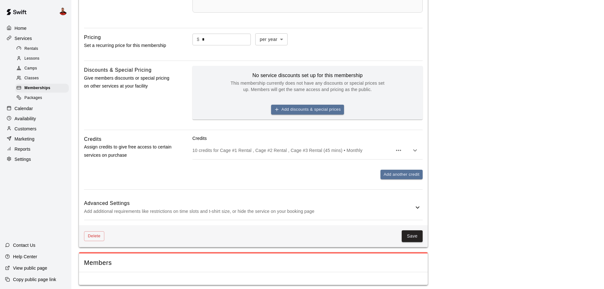
scroll to position [272, 0]
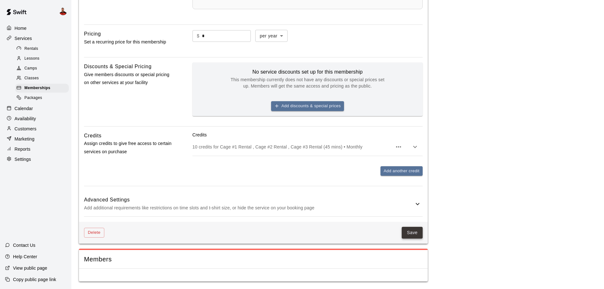
click at [415, 237] on button "Save" at bounding box center [411, 233] width 21 height 12
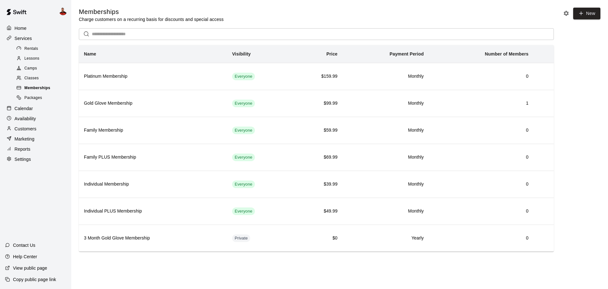
click at [49, 88] on span "Memberships" at bounding box center [37, 88] width 26 height 6
click at [30, 133] on div "Customers" at bounding box center [35, 129] width 61 height 10
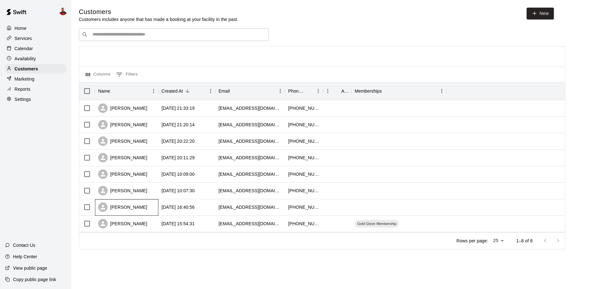
click at [128, 206] on div "[PERSON_NAME]" at bounding box center [122, 207] width 49 height 10
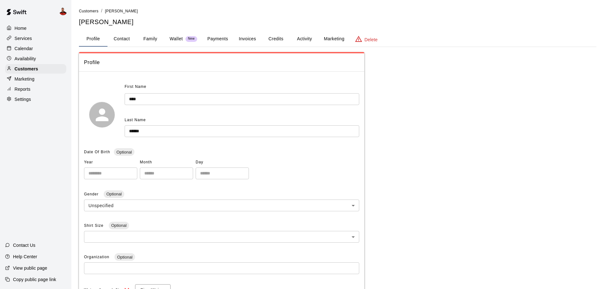
click at [312, 39] on button "Activity" at bounding box center [304, 38] width 29 height 15
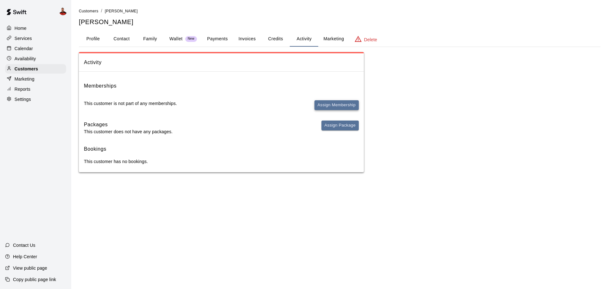
click at [324, 107] on button "Assign Membership" at bounding box center [337, 105] width 44 height 10
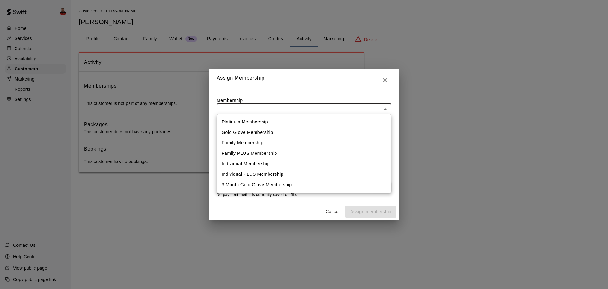
click at [279, 111] on body "Home Services Calendar Availability Customers Marketing Reports Settings Contac…" at bounding box center [304, 92] width 608 height 185
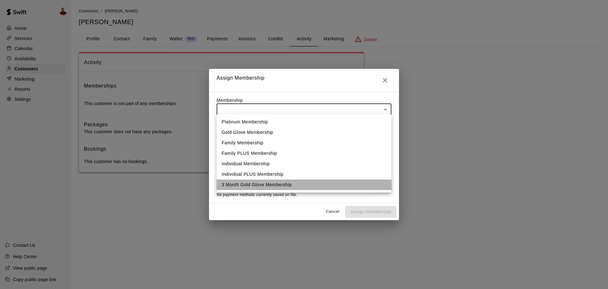
click at [256, 183] on li "3 Month Gold Glove Membership" at bounding box center [304, 184] width 175 height 10
type input "**********"
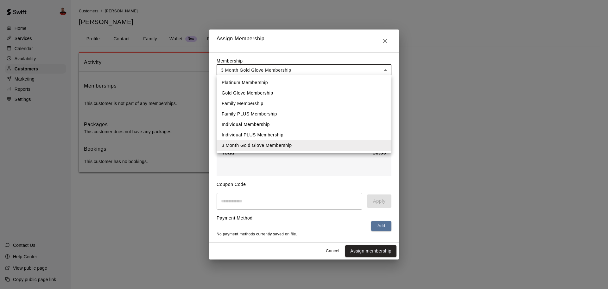
click at [304, 66] on body "**********" at bounding box center [304, 92] width 608 height 185
click at [387, 38] on div at bounding box center [304, 144] width 608 height 289
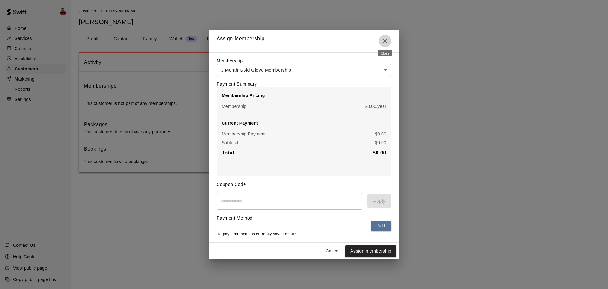
click at [387, 39] on icon "Close" at bounding box center [386, 41] width 8 height 8
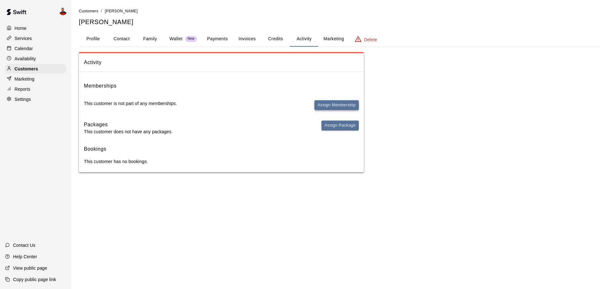
click at [330, 104] on button "Assign Membership" at bounding box center [337, 105] width 44 height 10
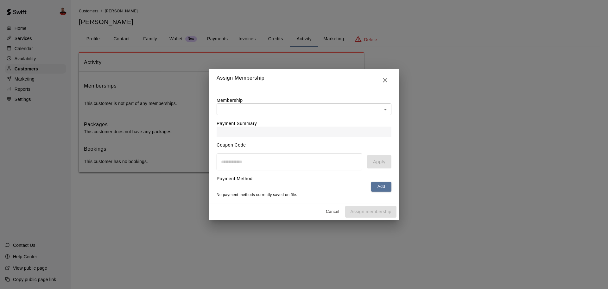
click at [317, 110] on body "Home Services Calendar Availability Customers Marketing Reports Settings Contac…" at bounding box center [304, 92] width 608 height 185
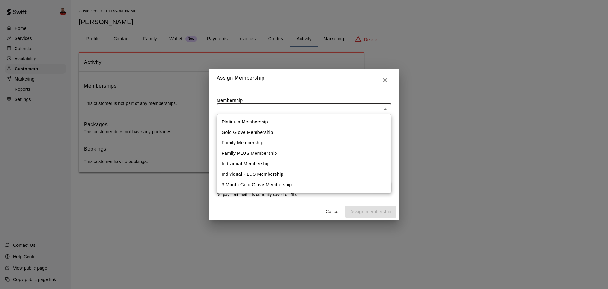
click at [288, 188] on li "3 Month Gold Glove Membership" at bounding box center [304, 184] width 175 height 10
type input "**********"
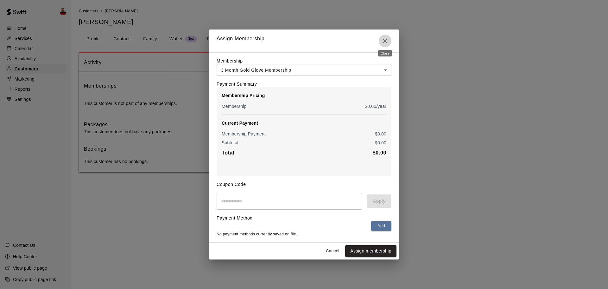
click at [386, 41] on icon "Close" at bounding box center [386, 41] width 8 height 8
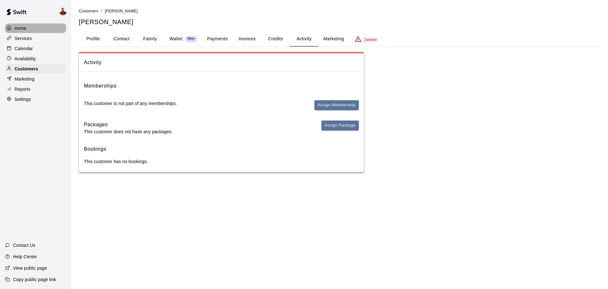
click at [33, 31] on div "Home" at bounding box center [35, 28] width 61 height 10
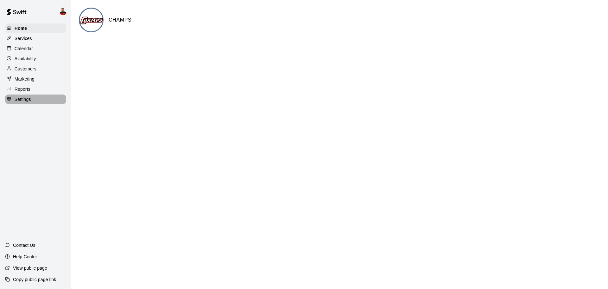
click at [30, 100] on p "Settings" at bounding box center [23, 99] width 16 height 6
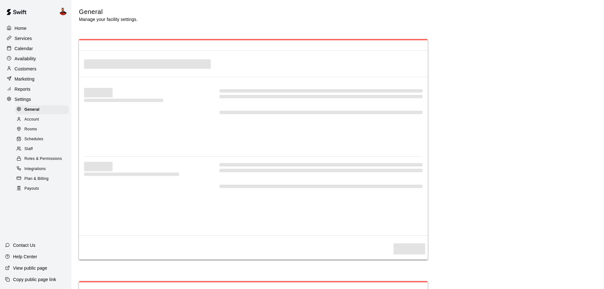
select select "**"
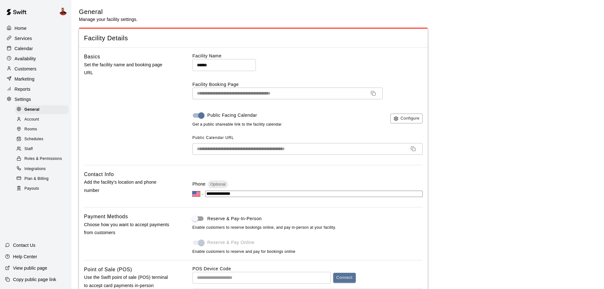
click at [29, 40] on p "Services" at bounding box center [23, 38] width 17 height 6
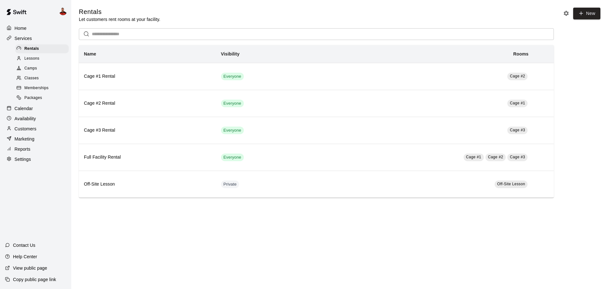
click at [42, 87] on div "Memberships" at bounding box center [42, 88] width 54 height 9
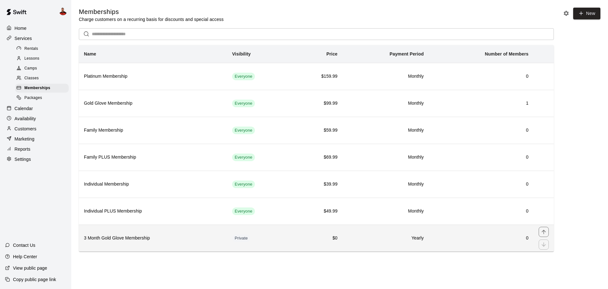
click at [513, 244] on td "0" at bounding box center [481, 237] width 105 height 27
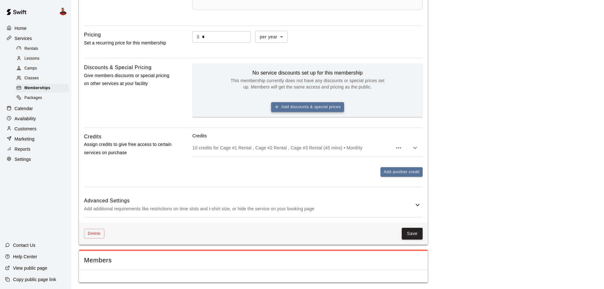
scroll to position [272, 0]
click at [252, 207] on p "Add additional requirements like restrictions on time slots and t-shirt size, o…" at bounding box center [249, 208] width 330 height 8
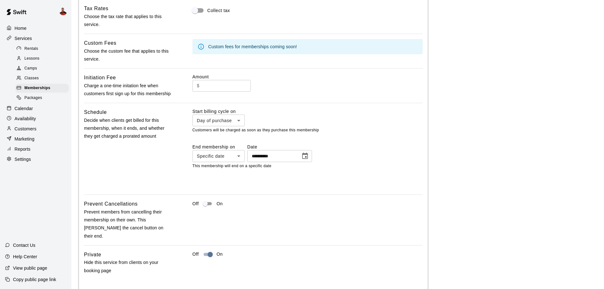
scroll to position [494, 0]
click at [263, 123] on div at bounding box center [304, 144] width 608 height 289
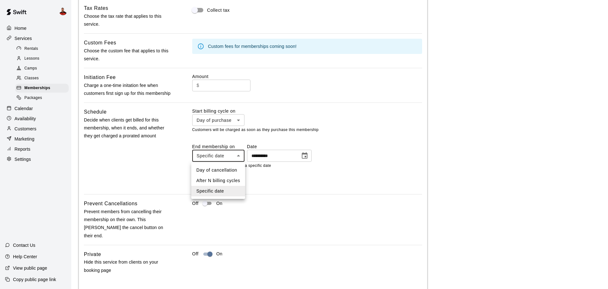
click at [233, 181] on li "After N billing cycles" at bounding box center [218, 180] width 54 height 10
type input "*********"
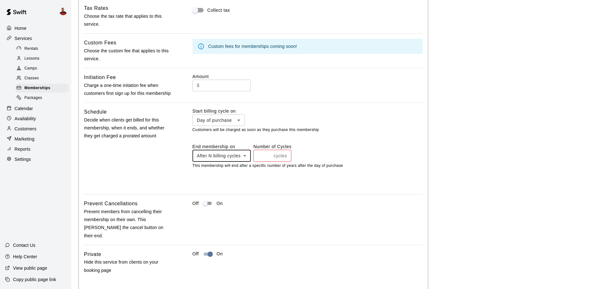
click at [266, 159] on input "number" at bounding box center [262, 156] width 18 height 12
click at [269, 156] on input "*" at bounding box center [262, 156] width 18 height 12
type input "*"
click at [269, 156] on input "*" at bounding box center [262, 156] width 18 height 12
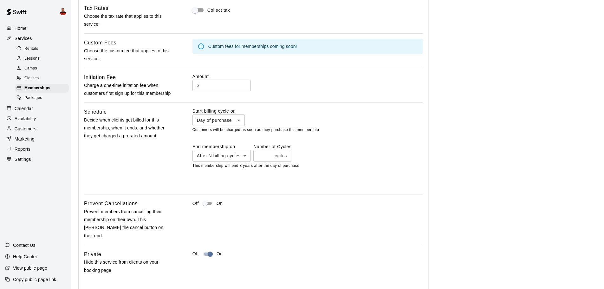
click at [350, 132] on p "Customers will be charged as soon as they purchase this membership" at bounding box center [307, 130] width 230 height 6
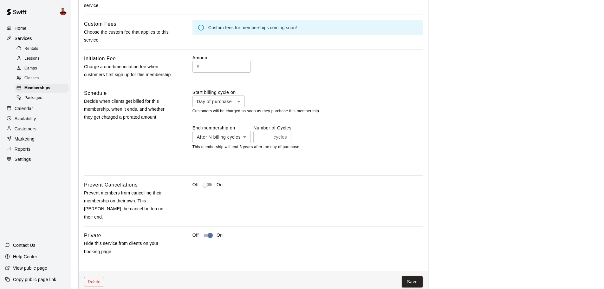
scroll to position [554, 0]
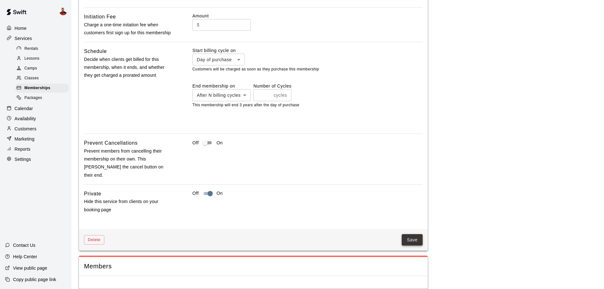
click at [418, 236] on button "Save" at bounding box center [411, 240] width 21 height 12
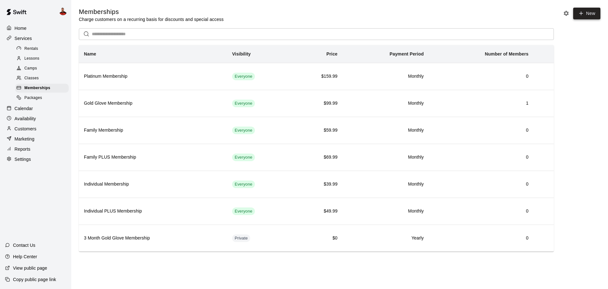
click at [585, 10] on link "New" at bounding box center [587, 14] width 27 height 12
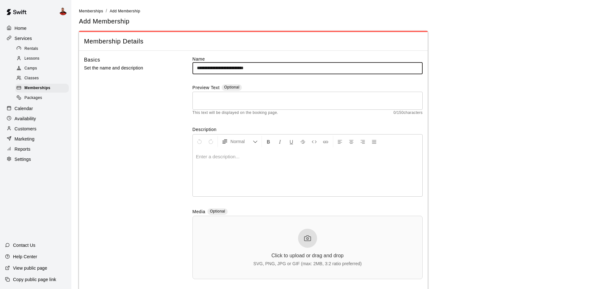
type input "**********"
click at [242, 168] on div at bounding box center [307, 173] width 229 height 48
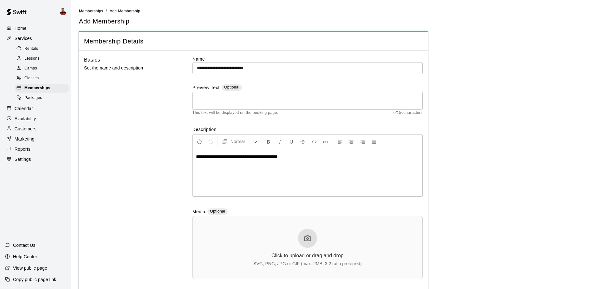
click at [151, 160] on div "Basics Set the name and description" at bounding box center [128, 172] width 88 height 233
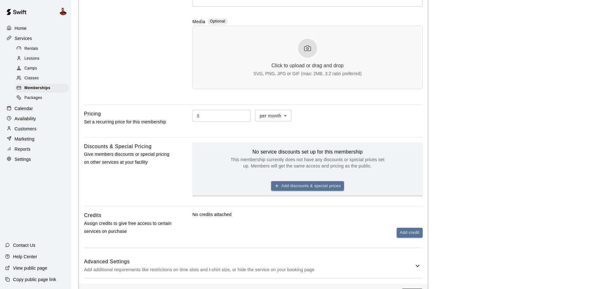
scroll to position [190, 0]
click at [212, 118] on input "text" at bounding box center [226, 115] width 49 height 12
type input "*"
click at [395, 114] on div "$ * ​ per month ******* ​" at bounding box center [307, 115] width 230 height 12
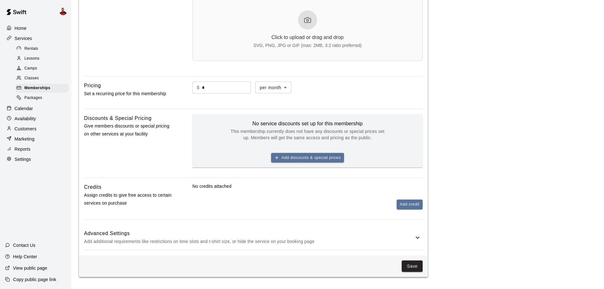
scroll to position [219, 0]
click at [402, 202] on button "Add credit" at bounding box center [409, 204] width 26 height 10
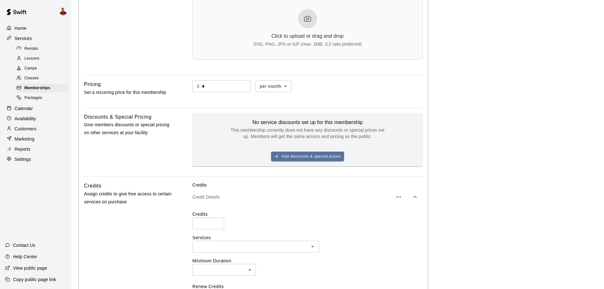
scroll to position [220, 0]
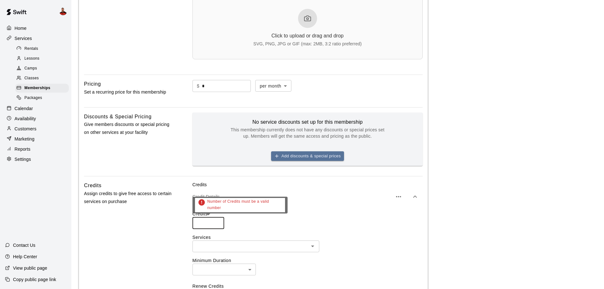
click at [207, 227] on input "number" at bounding box center [208, 223] width 32 height 12
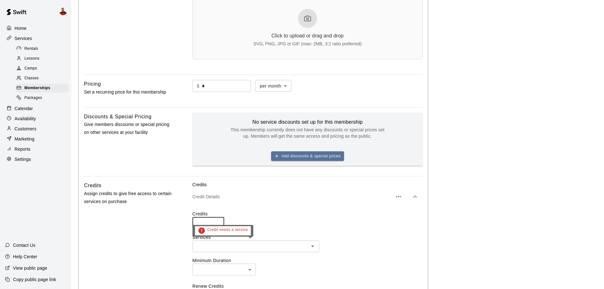
type input "**"
click at [214, 245] on input "text" at bounding box center [250, 246] width 112 height 8
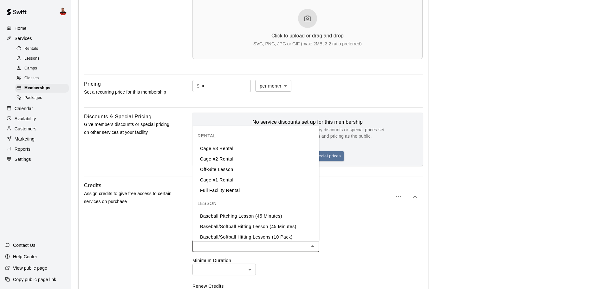
click at [212, 149] on li "Cage #3 Rental" at bounding box center [255, 148] width 127 height 10
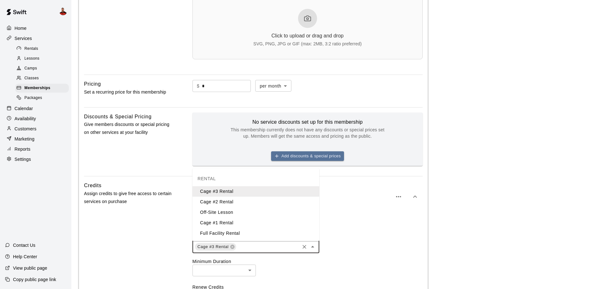
click at [247, 247] on input "text" at bounding box center [268, 246] width 62 height 8
click at [230, 200] on li "Cage #2 Rental" at bounding box center [255, 201] width 127 height 10
click at [282, 249] on input "text" at bounding box center [288, 246] width 19 height 8
click at [232, 221] on li "Cage #1 Rental" at bounding box center [255, 222] width 127 height 10
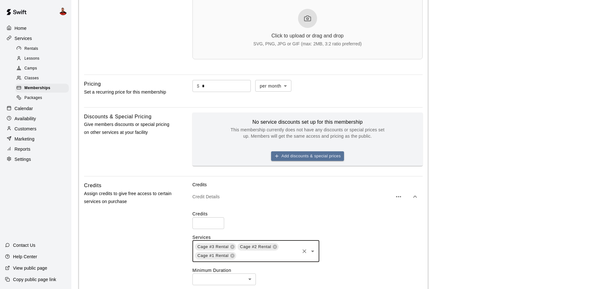
click at [385, 249] on div "Cage #3 Rental Cage #2 Rental Cage #1 Rental ​" at bounding box center [307, 251] width 230 height 22
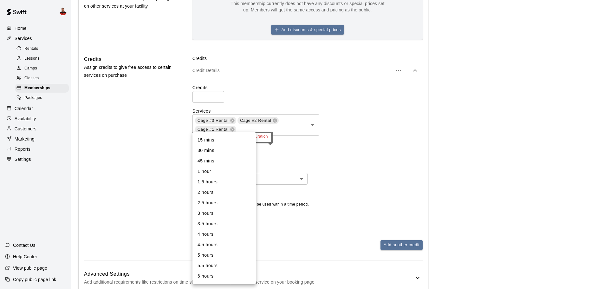
scroll to position [346, 0]
click at [223, 163] on li "45 mins" at bounding box center [223, 161] width 63 height 10
type input "**"
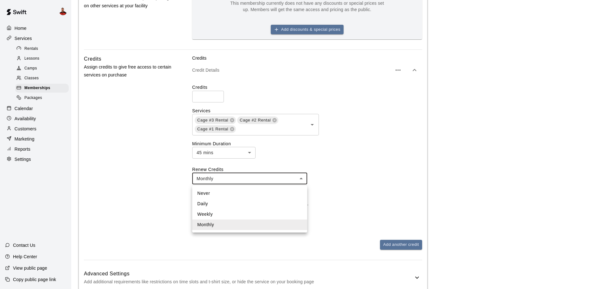
click at [337, 174] on div at bounding box center [304, 144] width 608 height 289
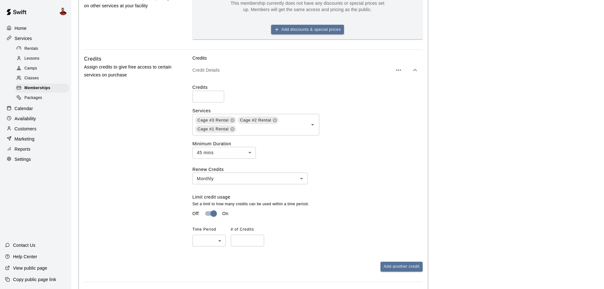
click at [206, 244] on body "**********" at bounding box center [302, 2] width 604 height 697
click at [214, 265] on li "Weekly" at bounding box center [208, 265] width 33 height 10
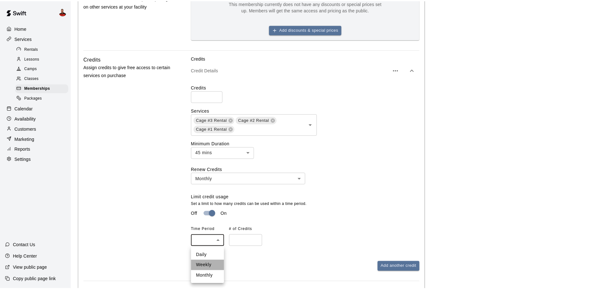
type input "******"
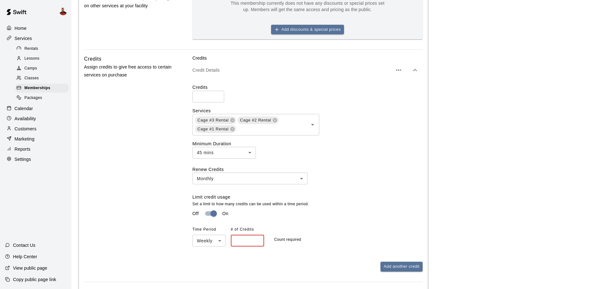
click at [244, 242] on input "number" at bounding box center [247, 240] width 33 height 12
type input "*"
click at [411, 235] on div "Time Period Weekly ****** ​ # of Credits * ​ 3 credits can be redeemed weekly" at bounding box center [307, 235] width 230 height 22
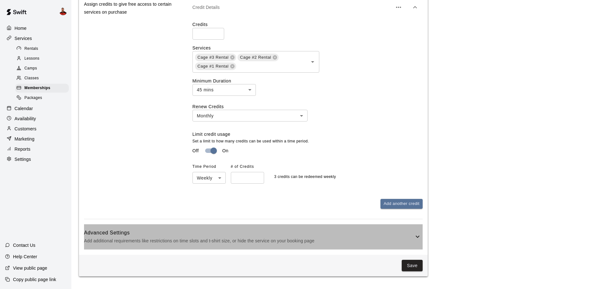
click at [288, 236] on h6 "Advanced Settings" at bounding box center [249, 232] width 330 height 8
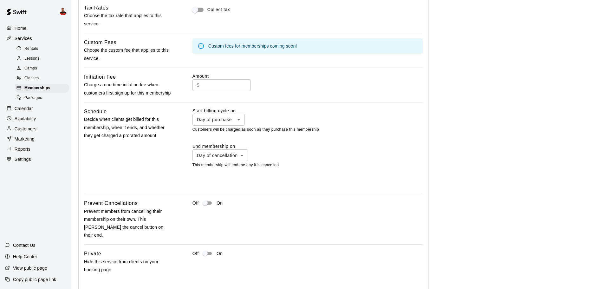
scroll to position [665, 0]
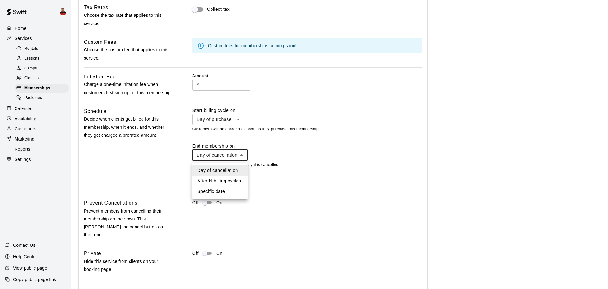
click at [222, 179] on li "After N billing cycles" at bounding box center [219, 181] width 55 height 10
type input "*********"
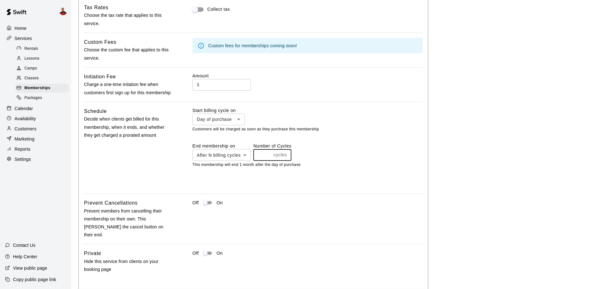
click at [266, 157] on input "*" at bounding box center [262, 155] width 18 height 12
click at [267, 156] on input "*" at bounding box center [262, 155] width 18 height 12
type input "*"
click at [267, 156] on input "*" at bounding box center [262, 155] width 18 height 12
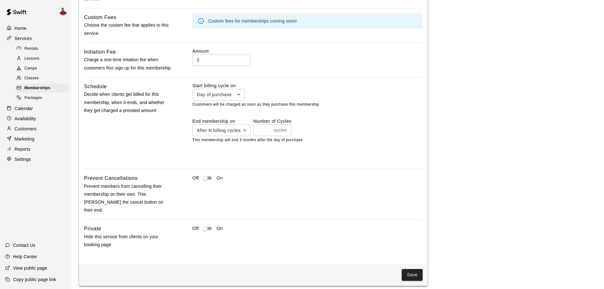
scroll to position [693, 0]
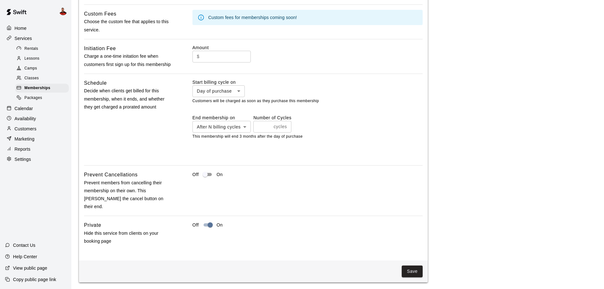
click at [404, 265] on button "Save" at bounding box center [411, 271] width 21 height 12
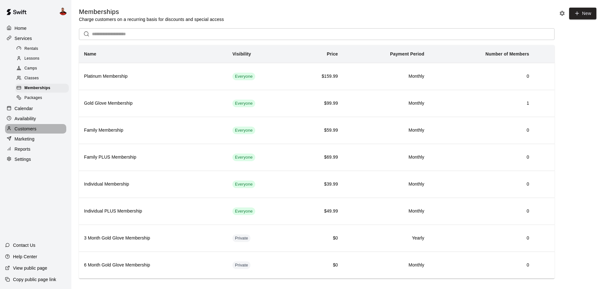
click at [30, 132] on p "Customers" at bounding box center [26, 128] width 22 height 6
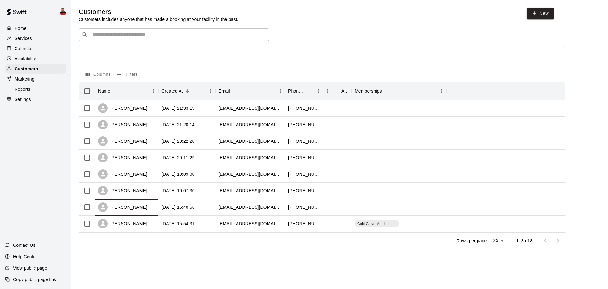
click at [158, 204] on div "[PERSON_NAME]" at bounding box center [126, 207] width 63 height 16
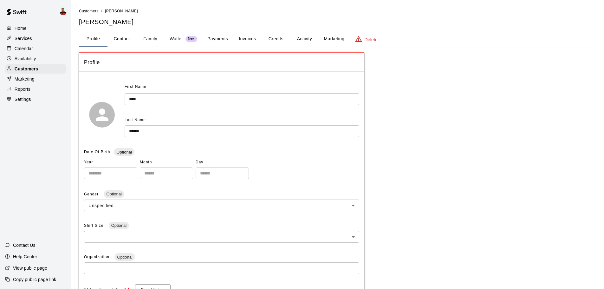
click at [274, 37] on button "Credits" at bounding box center [275, 38] width 29 height 15
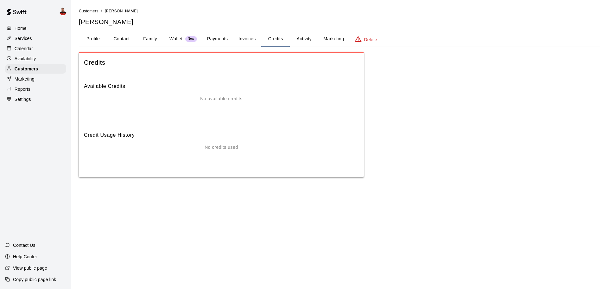
click at [295, 40] on button "Activity" at bounding box center [304, 38] width 29 height 15
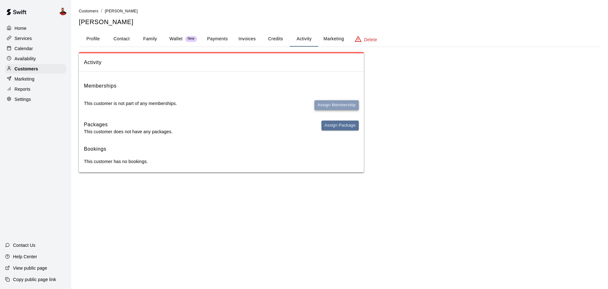
click at [330, 107] on button "Assign Membership" at bounding box center [337, 105] width 44 height 10
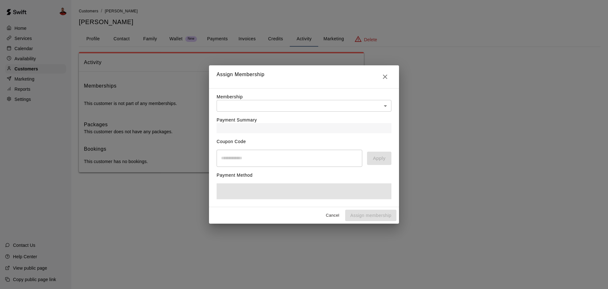
click at [260, 100] on body "Home Services Calendar Availability Customers Marketing Reports Settings Contac…" at bounding box center [304, 92] width 608 height 185
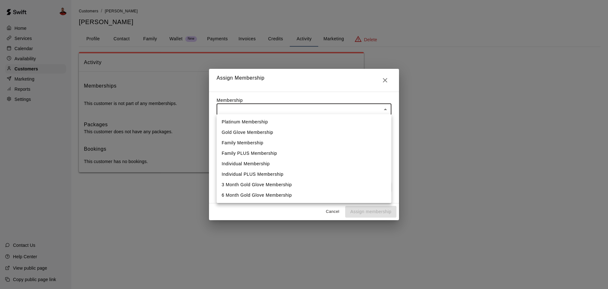
click at [254, 196] on li "6 Month Gold Glove Membership" at bounding box center [304, 195] width 175 height 10
type input "**********"
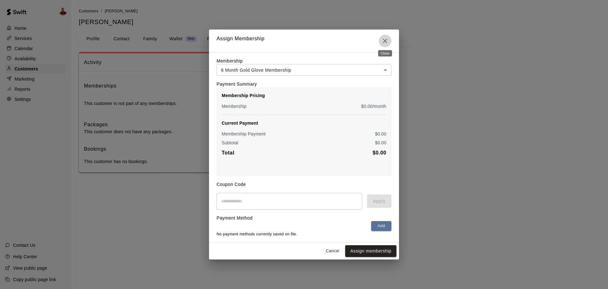
click at [384, 39] on icon "Close" at bounding box center [385, 41] width 4 height 4
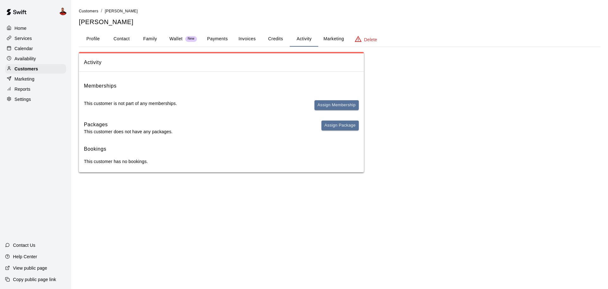
click at [34, 27] on div "Home" at bounding box center [35, 28] width 61 height 10
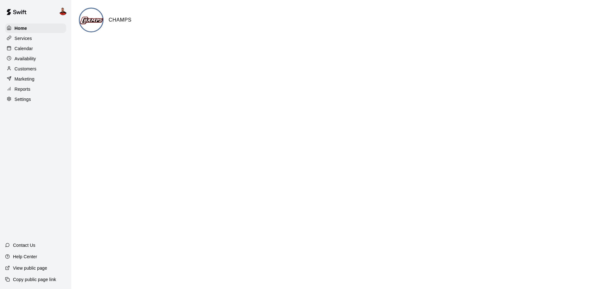
click at [199, 51] on html "Home Services Calendar Availability Customers Marketing Reports Settings Contac…" at bounding box center [304, 25] width 608 height 51
click at [183, 51] on html "Home Services Calendar Availability Customers Marketing Reports Settings Contac…" at bounding box center [304, 25] width 608 height 51
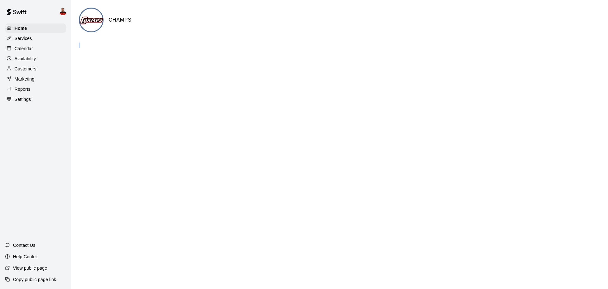
click at [183, 51] on html "Home Services Calendar Availability Customers Marketing Reports Settings Contac…" at bounding box center [304, 25] width 608 height 51
click at [168, 51] on html "Home Services Calendar Availability Customers Marketing Reports Settings Contac…" at bounding box center [304, 25] width 608 height 51
click at [150, 51] on html "Home Services Calendar Availability Customers Marketing Reports Settings Contac…" at bounding box center [304, 25] width 608 height 51
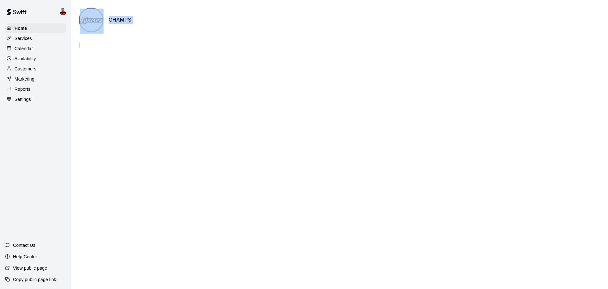
click at [95, 51] on html "Home Services Calendar Availability Customers Marketing Reports Settings Contac…" at bounding box center [304, 25] width 608 height 51
click at [36, 69] on p "Customers" at bounding box center [26, 69] width 22 height 6
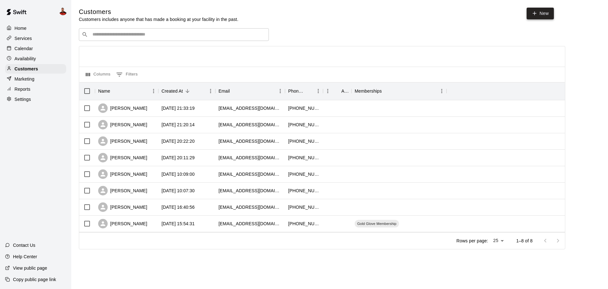
click at [534, 8] on link "New" at bounding box center [540, 14] width 27 height 12
select select "**"
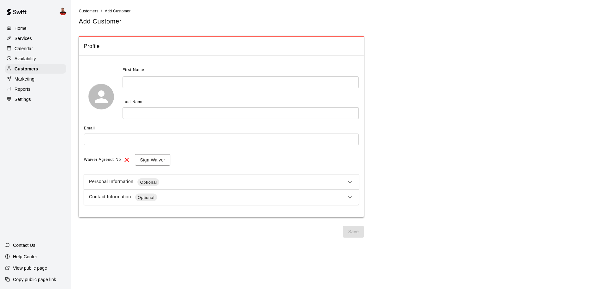
click at [183, 183] on div "Personal Information Optional" at bounding box center [217, 182] width 257 height 8
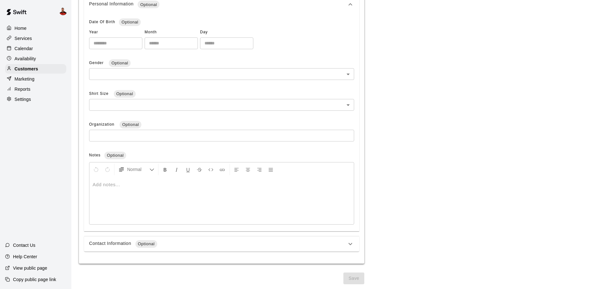
scroll to position [180, 0]
click at [188, 249] on div "Contact Information Optional" at bounding box center [221, 243] width 275 height 15
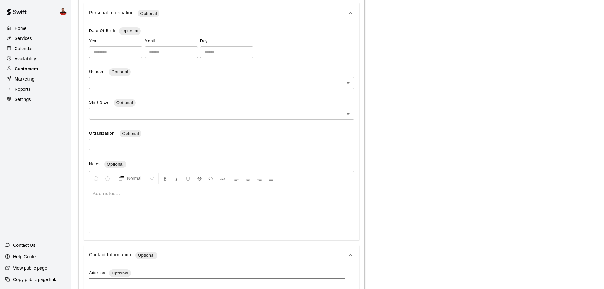
scroll to position [171, 0]
click at [45, 69] on div "Customers" at bounding box center [35, 69] width 61 height 10
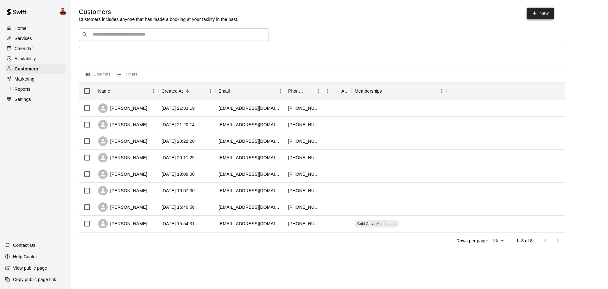
click at [535, 15] on icon at bounding box center [535, 13] width 6 height 6
select select "**"
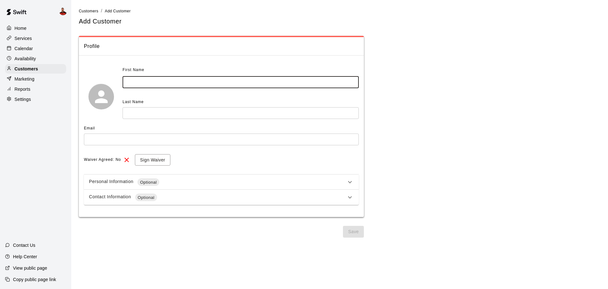
click at [139, 83] on input "text" at bounding box center [241, 82] width 236 height 12
type input "****"
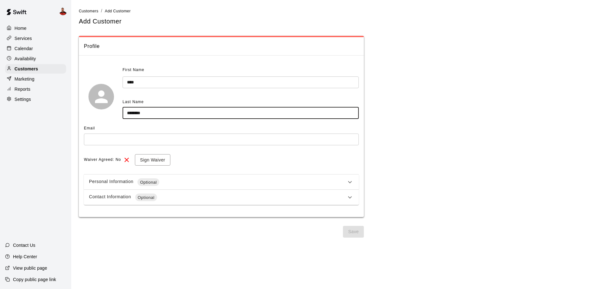
type input "********"
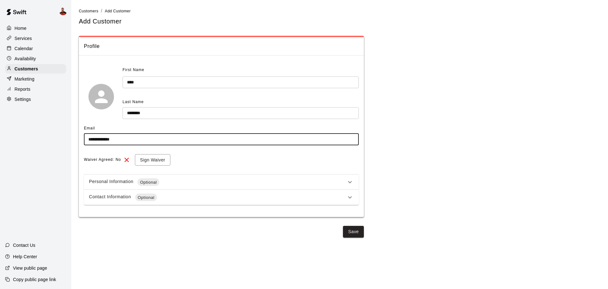
type input "**********"
click at [189, 178] on div "Personal Information Optional" at bounding box center [217, 182] width 257 height 8
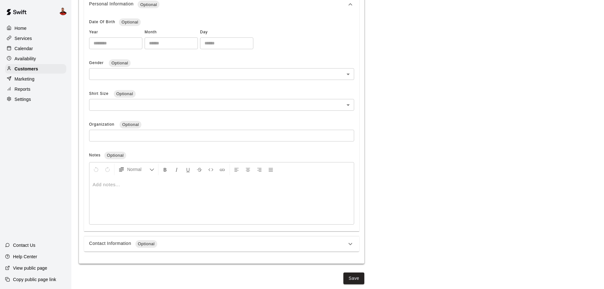
scroll to position [180, 0]
click at [127, 73] on body "**********" at bounding box center [302, 54] width 604 height 469
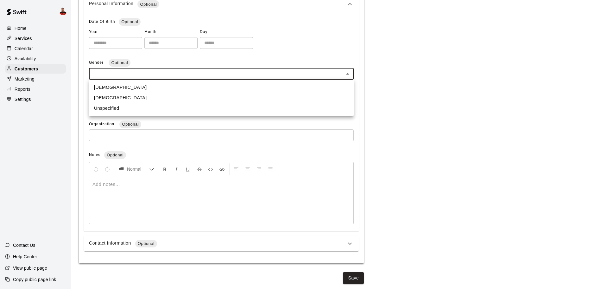
click at [122, 94] on li "[DEMOGRAPHIC_DATA]" at bounding box center [221, 98] width 265 height 10
type input "******"
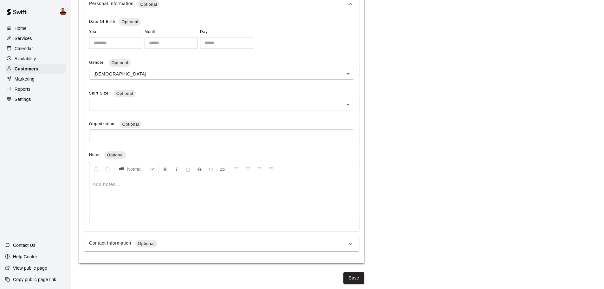
click at [212, 250] on div "Contact Information Optional" at bounding box center [221, 243] width 275 height 15
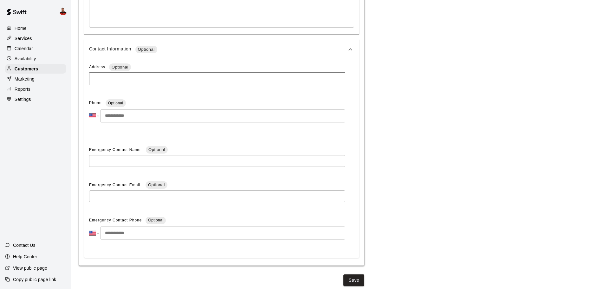
scroll to position [380, 0]
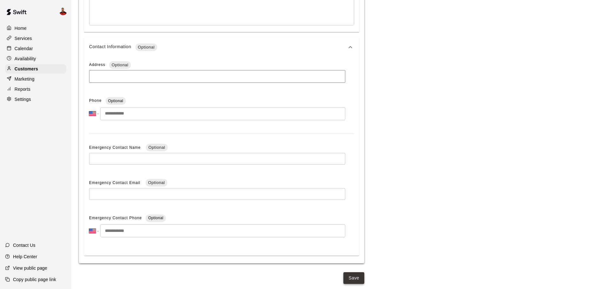
click at [356, 279] on button "Save" at bounding box center [353, 278] width 21 height 12
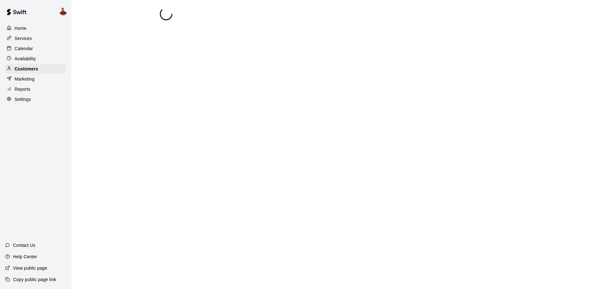
scroll to position [0, 0]
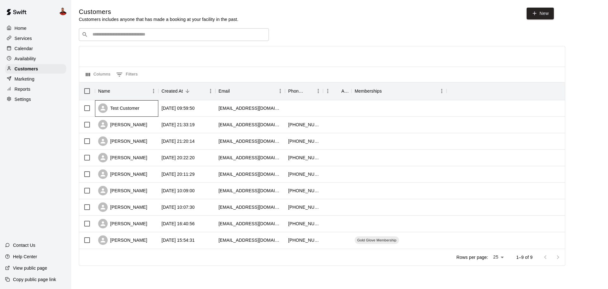
click at [126, 107] on div "Test Customer" at bounding box center [118, 108] width 41 height 10
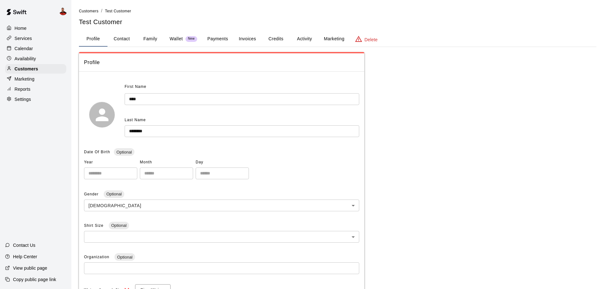
click at [149, 39] on button "Family" at bounding box center [150, 38] width 29 height 15
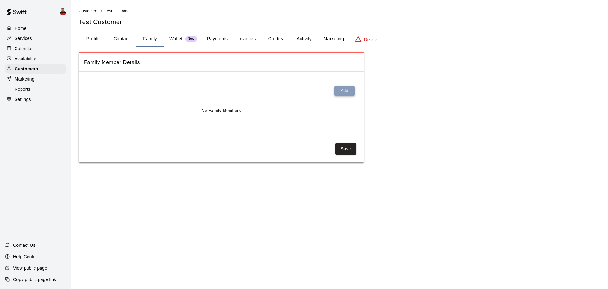
click at [351, 94] on button "Add" at bounding box center [345, 91] width 20 height 10
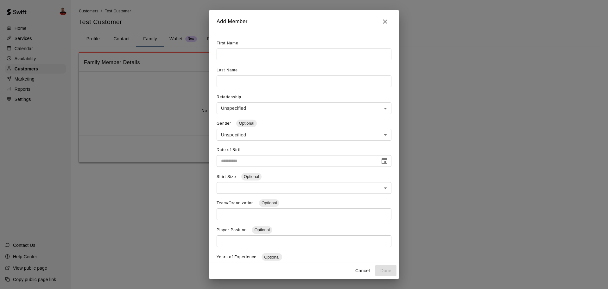
click at [386, 23] on icon "Close" at bounding box center [386, 22] width 8 height 8
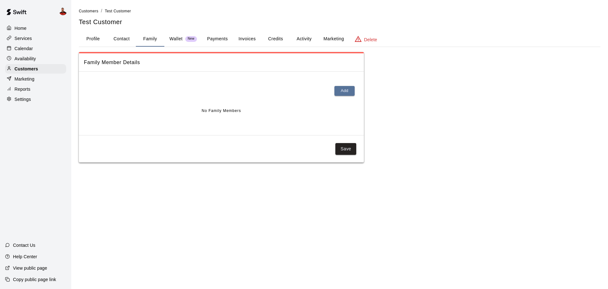
click at [121, 42] on button "Contact" at bounding box center [121, 38] width 29 height 15
select select "**"
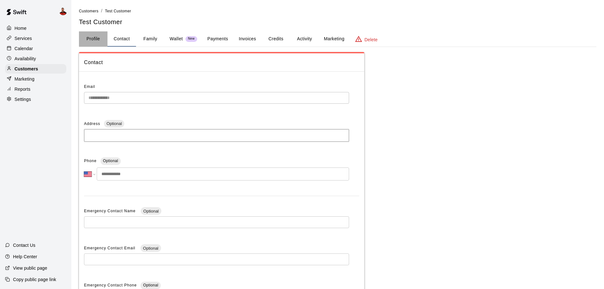
click at [93, 40] on button "Profile" at bounding box center [93, 38] width 29 height 15
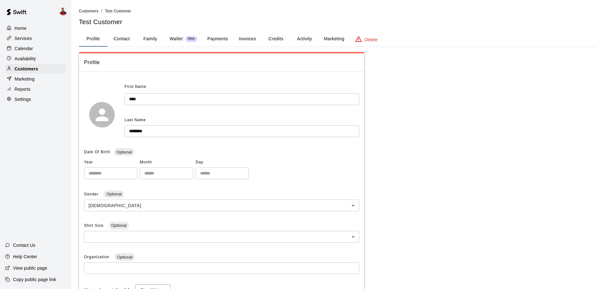
click at [376, 41] on p "Delete" at bounding box center [370, 39] width 13 height 6
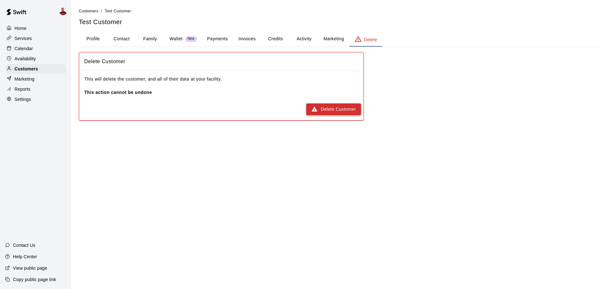
click at [341, 108] on button "Delete Customer" at bounding box center [333, 109] width 55 height 12
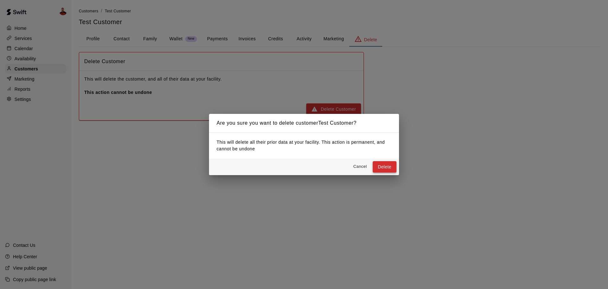
click at [384, 166] on button "Delete" at bounding box center [385, 167] width 24 height 12
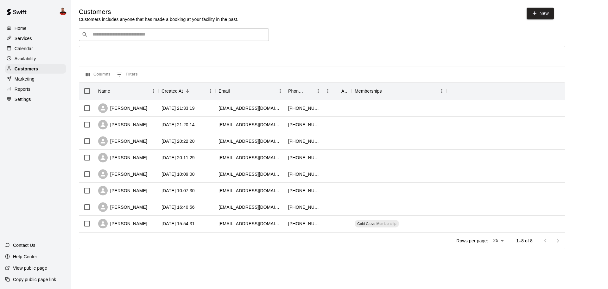
click at [28, 100] on p "Settings" at bounding box center [23, 99] width 16 height 6
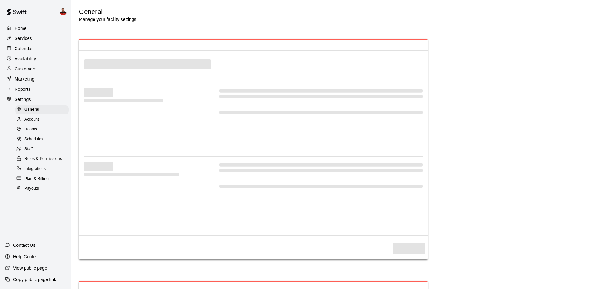
select select "**"
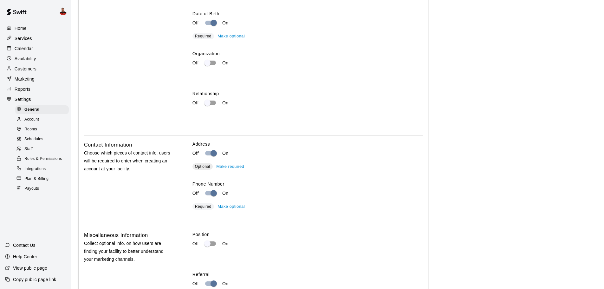
scroll to position [1077, 0]
click at [228, 171] on button "Make required" at bounding box center [230, 166] width 31 height 10
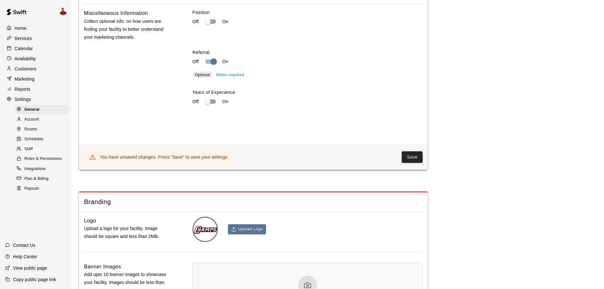
scroll to position [1299, 0]
click at [420, 163] on button "Save" at bounding box center [411, 157] width 21 height 12
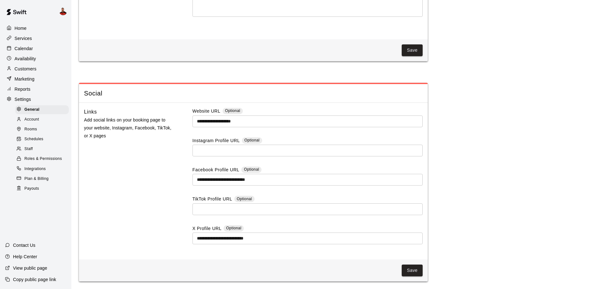
scroll to position [1743, 0]
click at [45, 172] on span "Integrations" at bounding box center [35, 169] width 22 height 6
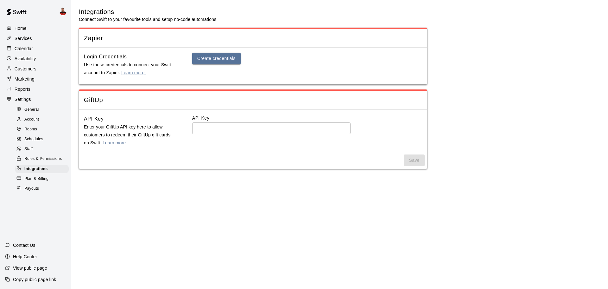
click at [36, 152] on div "Staff" at bounding box center [42, 148] width 54 height 9
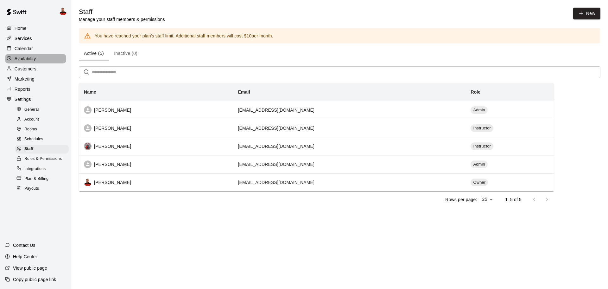
click at [30, 56] on p "Availability" at bounding box center [26, 58] width 22 height 6
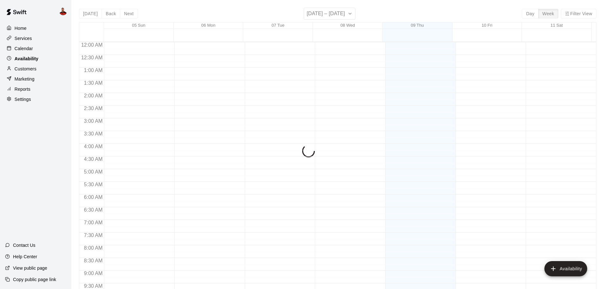
scroll to position [254, 0]
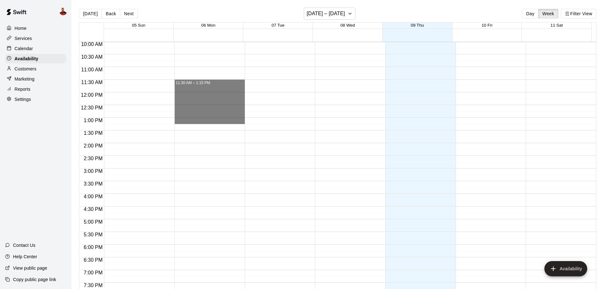
drag, startPoint x: 215, startPoint y: 82, endPoint x: 211, endPoint y: 120, distance: 38.5
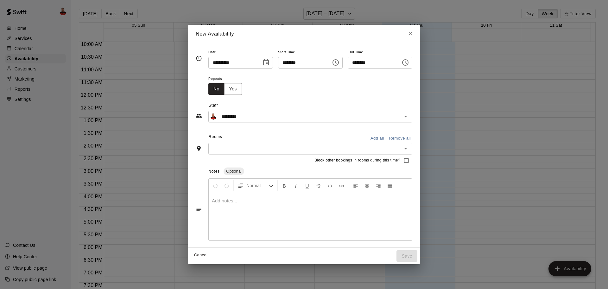
click at [309, 150] on input "text" at bounding box center [305, 148] width 190 height 8
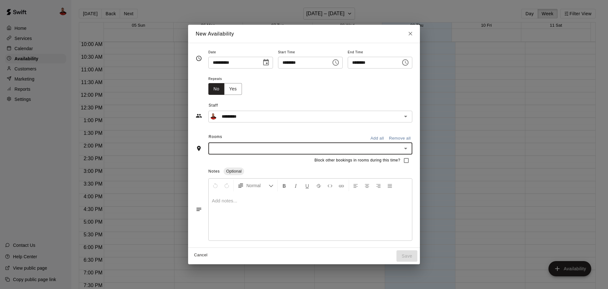
click at [309, 150] on input "text" at bounding box center [305, 148] width 190 height 8
click at [414, 34] on icon "Close" at bounding box center [410, 33] width 6 height 6
type input "**********"
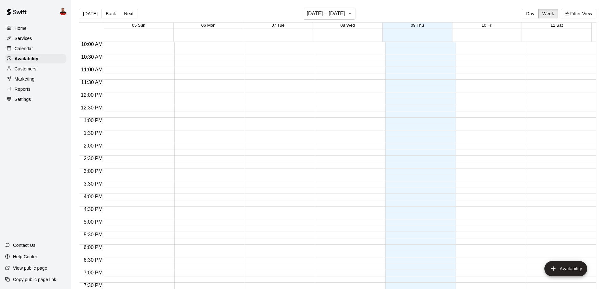
click at [28, 47] on p "Calendar" at bounding box center [24, 48] width 18 height 6
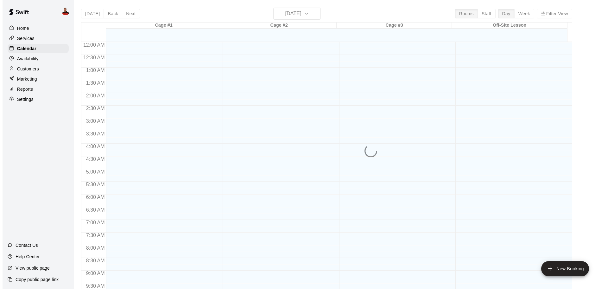
scroll to position [254, 0]
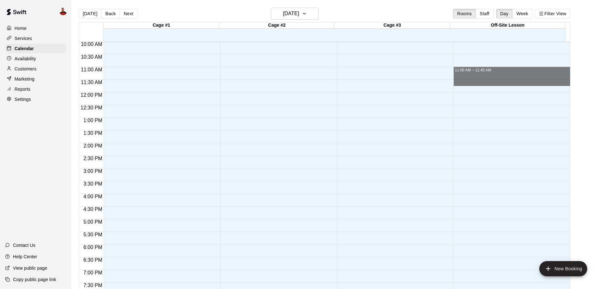
drag, startPoint x: 467, startPoint y: 70, endPoint x: 467, endPoint y: 84, distance: 14.6
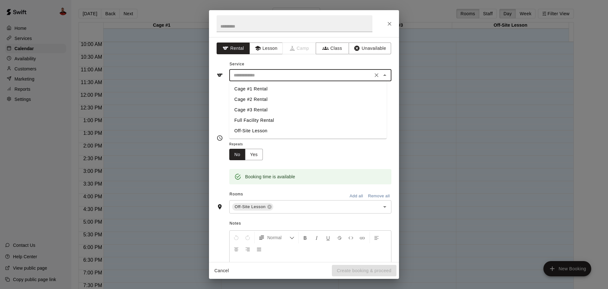
click at [249, 75] on input "text" at bounding box center [301, 75] width 140 height 8
click at [266, 53] on button "Lesson" at bounding box center [266, 48] width 33 height 12
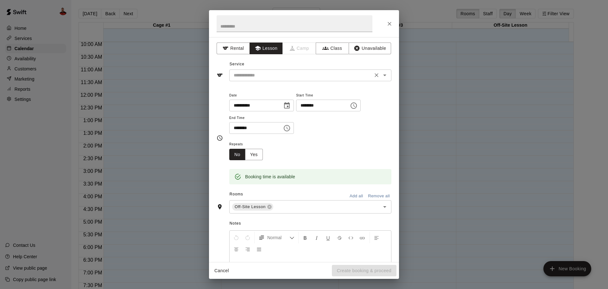
click at [267, 74] on input "text" at bounding box center [301, 75] width 140 height 8
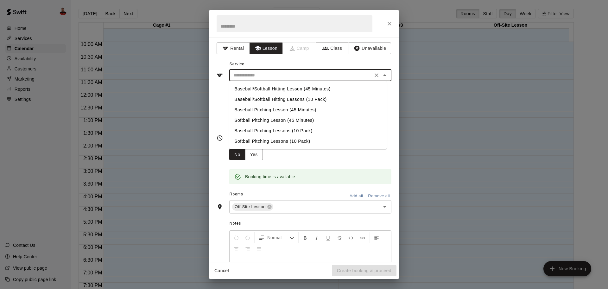
click at [270, 89] on li "Baseball/Softball Hitting Lesson (45 Minutes)" at bounding box center [307, 89] width 157 height 10
type input "**********"
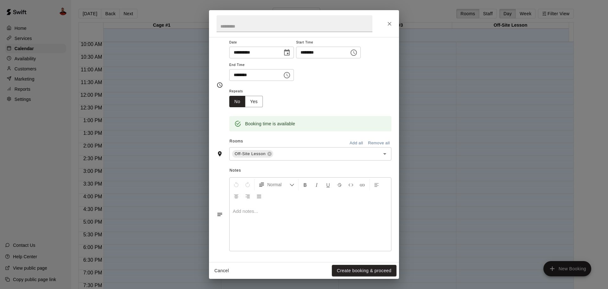
scroll to position [54, 0]
click at [347, 272] on button "Create booking & proceed" at bounding box center [364, 271] width 65 height 12
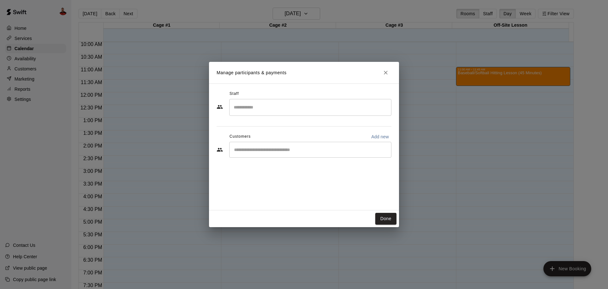
click at [282, 109] on input "Search staff" at bounding box center [310, 107] width 157 height 11
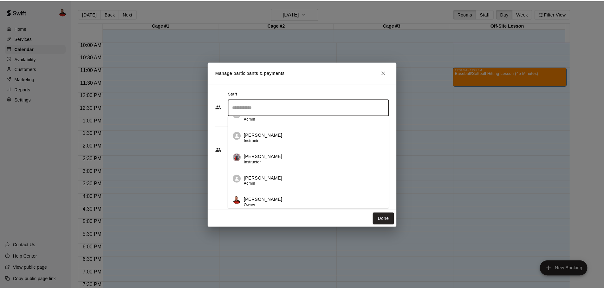
scroll to position [15, 0]
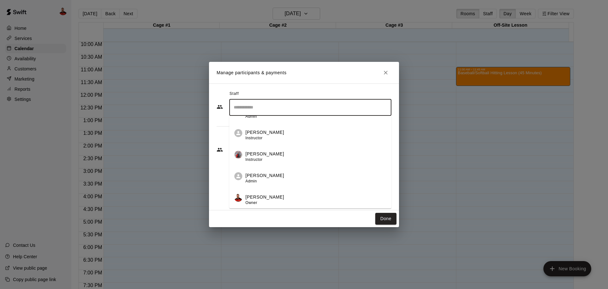
click at [269, 200] on div "[PERSON_NAME] Owner" at bounding box center [316, 200] width 141 height 12
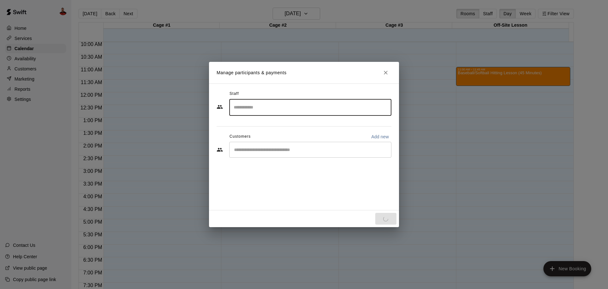
click at [269, 154] on div "​" at bounding box center [310, 150] width 162 height 16
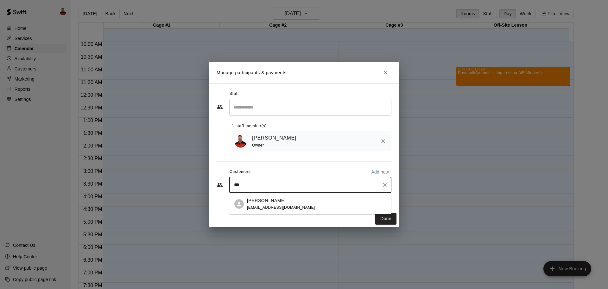
type input "***"
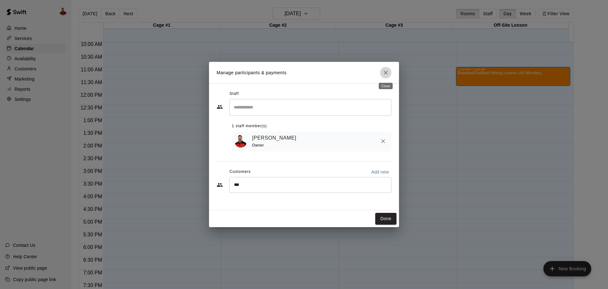
click at [388, 75] on icon "Close" at bounding box center [386, 72] width 6 height 6
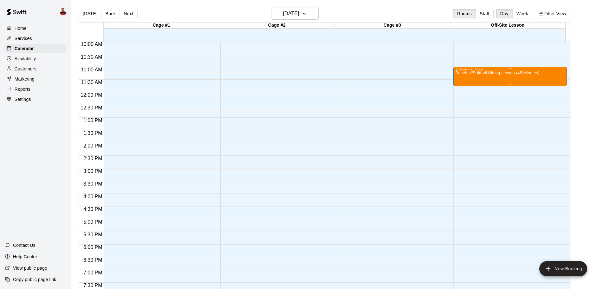
click at [511, 73] on p "Baseball/Softball Hitting Lesson (45 Minutes)" at bounding box center [497, 73] width 84 height 0
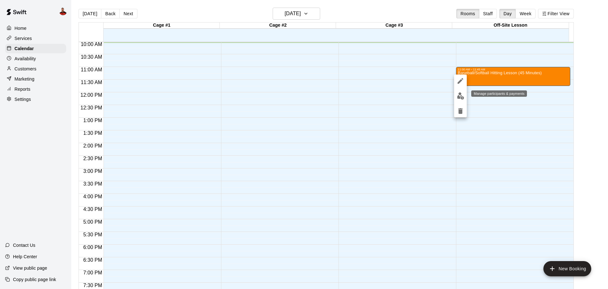
click at [460, 93] on img "edit" at bounding box center [460, 95] width 7 height 7
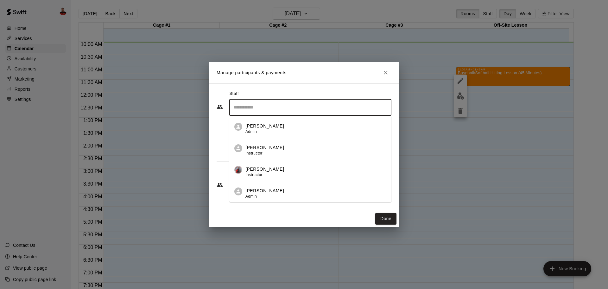
click at [315, 106] on input "Search staff" at bounding box center [310, 107] width 157 height 11
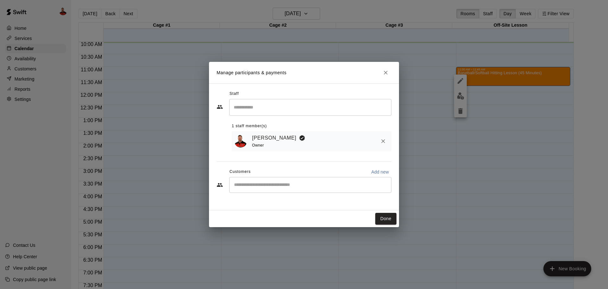
click at [217, 142] on div "​ 1 staff member(s) [PERSON_NAME] Owner" at bounding box center [304, 125] width 175 height 52
click at [248, 188] on input "Start typing to search customers..." at bounding box center [310, 185] width 157 height 6
type input "****"
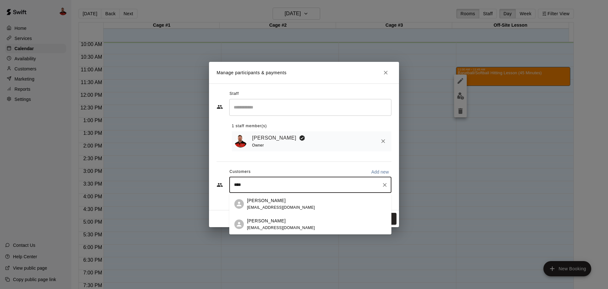
click at [252, 207] on span "[EMAIL_ADDRESS][DOMAIN_NAME]" at bounding box center [281, 207] width 68 height 4
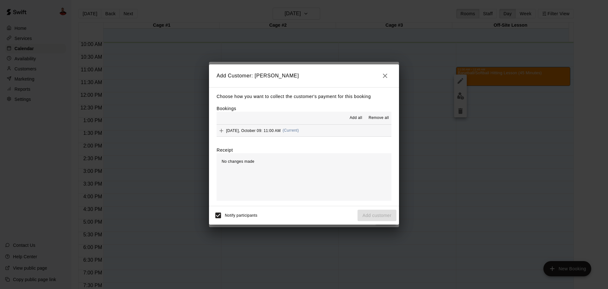
click at [255, 169] on div "No changes made" at bounding box center [304, 177] width 175 height 48
click at [224, 130] on icon "Add" at bounding box center [221, 130] width 6 height 6
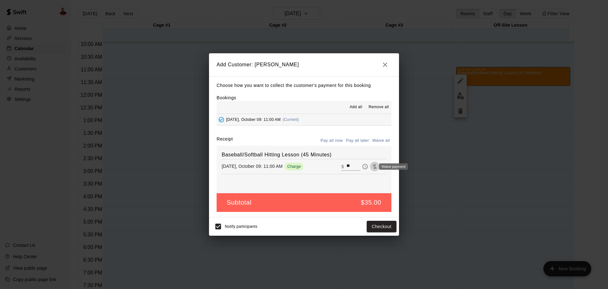
click at [372, 166] on icon "Waive payment" at bounding box center [375, 166] width 6 height 6
type input "*"
click at [378, 140] on button "Waive all" at bounding box center [381, 141] width 21 height 10
click at [357, 140] on button "Pay all later" at bounding box center [358, 141] width 26 height 10
click at [340, 142] on button "Pay all now" at bounding box center [332, 141] width 26 height 10
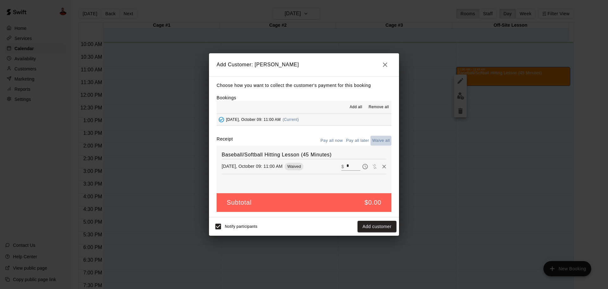
click at [380, 139] on button "Waive all" at bounding box center [381, 141] width 21 height 10
click at [384, 63] on icon "button" at bounding box center [385, 64] width 4 height 4
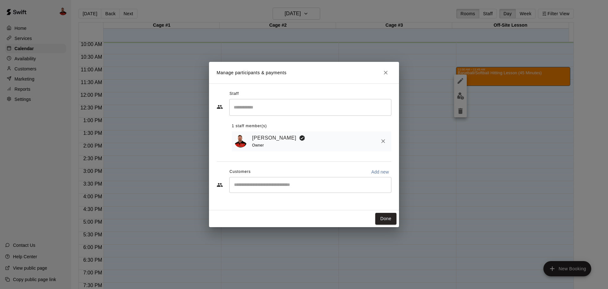
click at [351, 180] on div "​" at bounding box center [310, 185] width 162 height 16
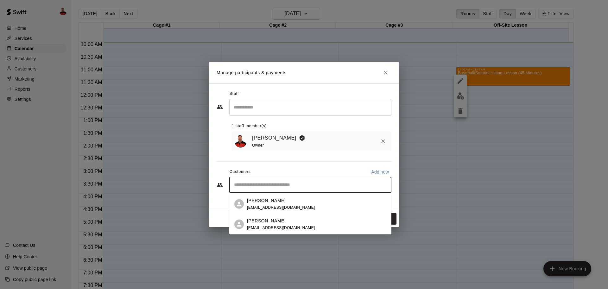
click at [280, 204] on div "[PERSON_NAME] [EMAIL_ADDRESS][DOMAIN_NAME]" at bounding box center [281, 204] width 68 height 14
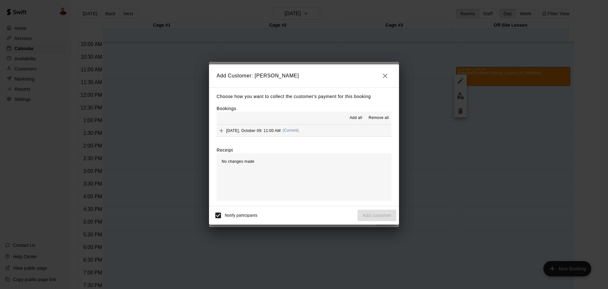
click at [256, 131] on span "[DATE], October 09: 11:00 AM" at bounding box center [253, 130] width 55 height 4
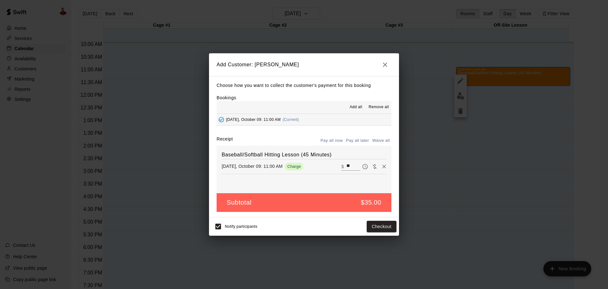
click at [362, 142] on button "Pay all later" at bounding box center [358, 141] width 26 height 10
click at [375, 139] on button "Waive all" at bounding box center [381, 141] width 21 height 10
type input "*"
click at [363, 167] on icon "Pay now" at bounding box center [365, 166] width 5 height 5
click at [383, 64] on icon "button" at bounding box center [386, 65] width 8 height 8
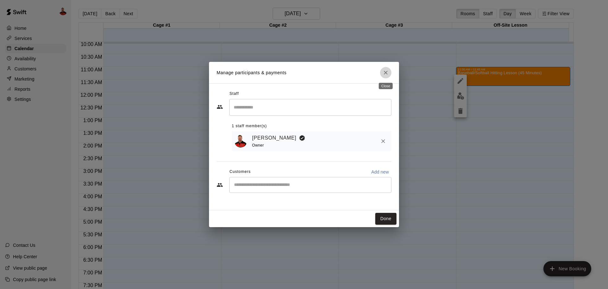
click at [387, 73] on icon "Close" at bounding box center [386, 72] width 6 height 6
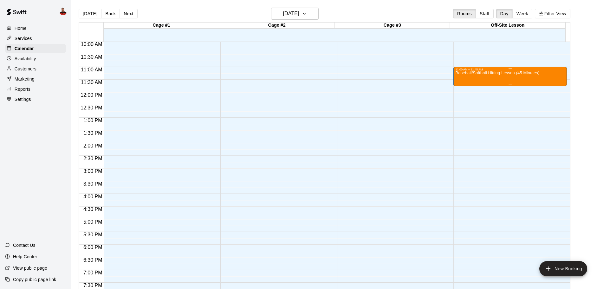
click at [468, 79] on div "Baseball/Softball Hitting Lesson (45 Minutes)" at bounding box center [497, 215] width 84 height 289
click at [458, 109] on icon "delete" at bounding box center [461, 109] width 8 height 8
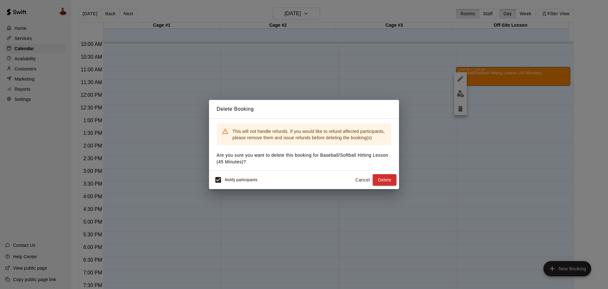
click at [252, 179] on span "Notify participants" at bounding box center [241, 179] width 33 height 4
click at [381, 178] on button "Delete" at bounding box center [385, 180] width 24 height 12
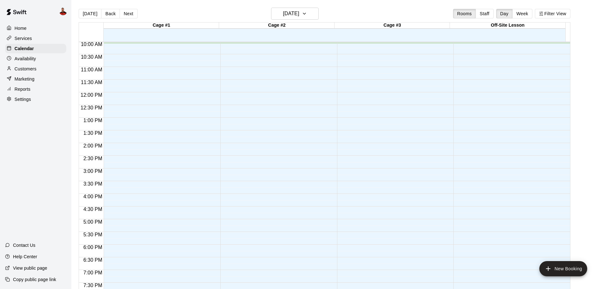
click at [31, 26] on div "Home" at bounding box center [35, 28] width 61 height 10
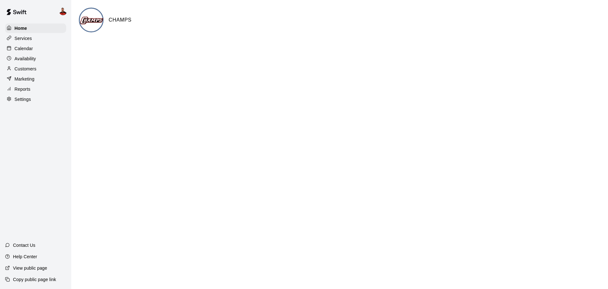
click at [25, 37] on p "Services" at bounding box center [23, 38] width 17 height 6
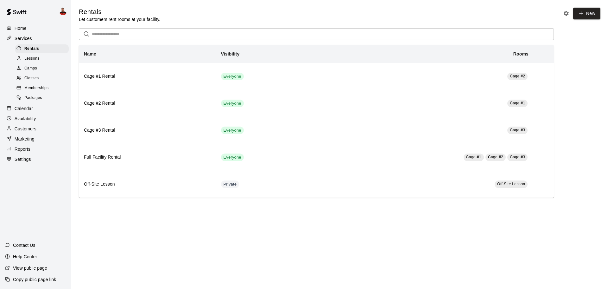
click at [26, 112] on p "Calendar" at bounding box center [24, 108] width 18 height 6
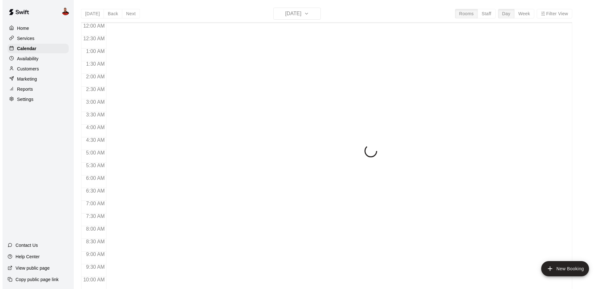
scroll to position [261, 0]
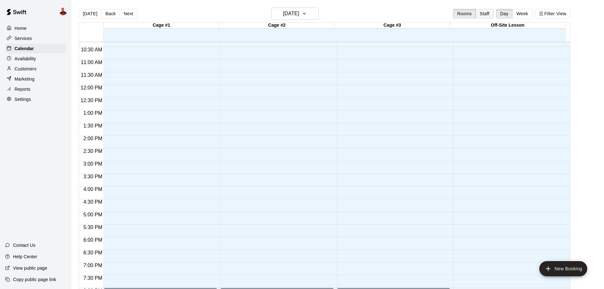
click at [489, 17] on button "Staff" at bounding box center [484, 14] width 18 height 10
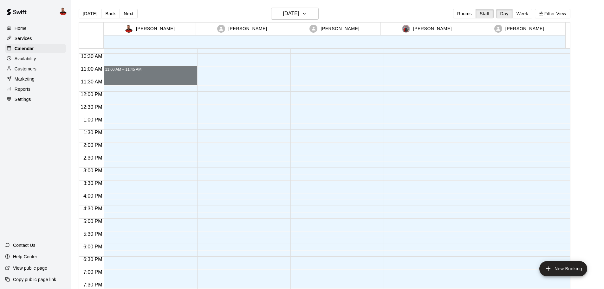
drag, startPoint x: 135, startPoint y: 68, endPoint x: 132, endPoint y: 81, distance: 13.3
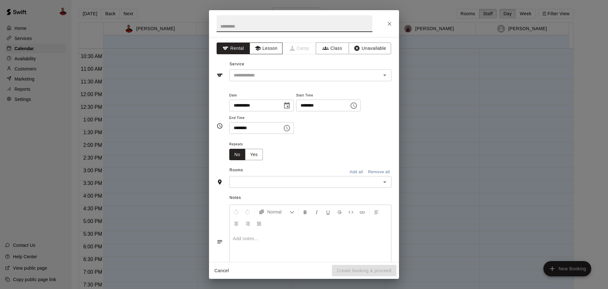
click at [260, 51] on button "Lesson" at bounding box center [266, 48] width 33 height 12
click at [262, 77] on input "text" at bounding box center [301, 75] width 140 height 8
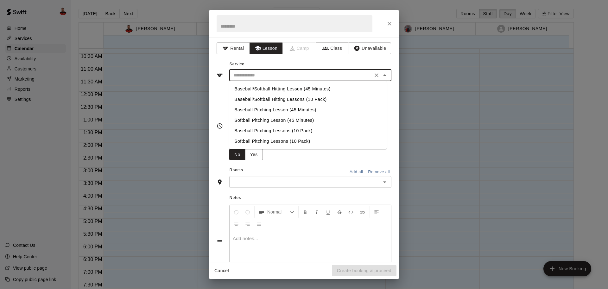
click at [261, 87] on li "Baseball/Softball Hitting Lesson (45 Minutes)" at bounding box center [307, 89] width 157 height 10
type input "**********"
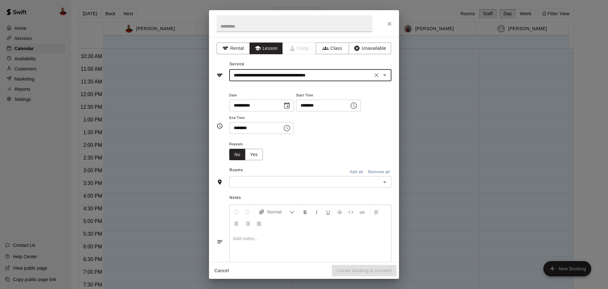
click at [282, 178] on input "text" at bounding box center [305, 182] width 148 height 8
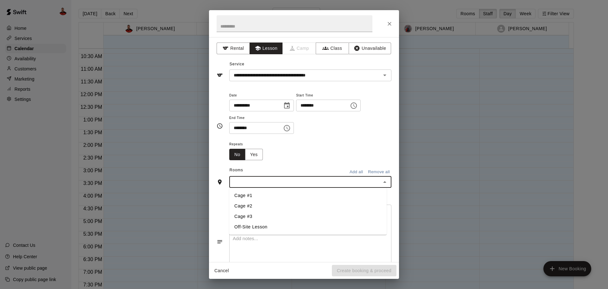
click at [272, 226] on li "Off-Site Lesson" at bounding box center [307, 226] width 157 height 10
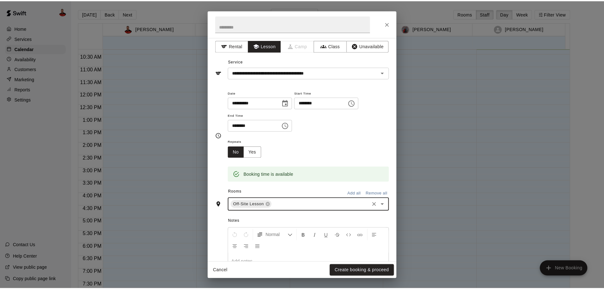
scroll to position [0, 0]
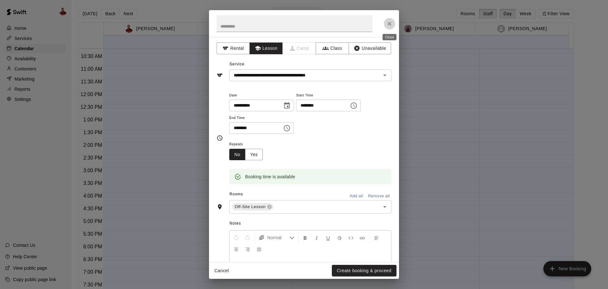
click at [392, 23] on icon "Close" at bounding box center [390, 24] width 6 height 6
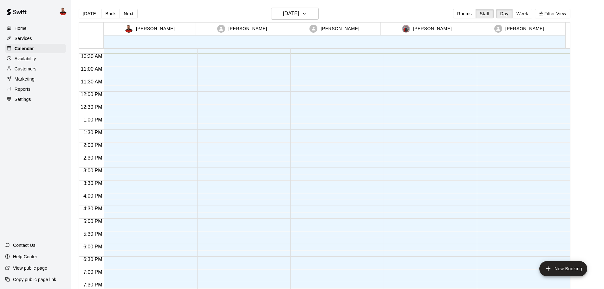
click at [31, 27] on div "Home" at bounding box center [35, 28] width 61 height 10
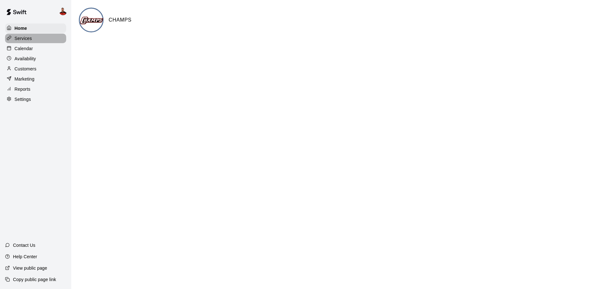
click at [39, 42] on div "Services" at bounding box center [35, 39] width 61 height 10
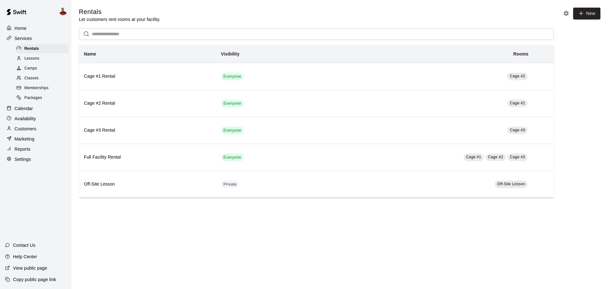
click at [31, 59] on span "Lessons" at bounding box center [31, 58] width 15 height 6
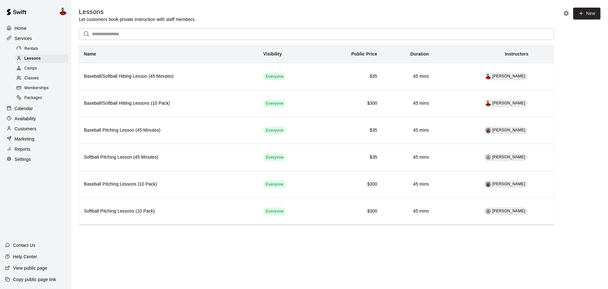
click at [35, 73] on div "Camps" at bounding box center [42, 68] width 54 height 9
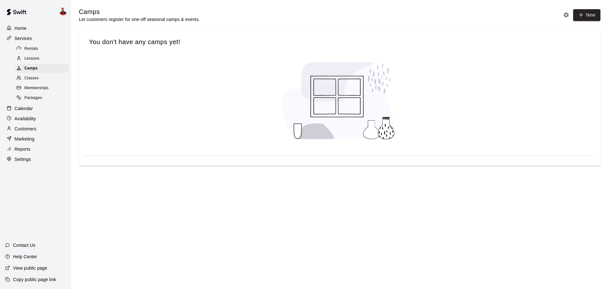
click at [563, 15] on icon "Camp settings" at bounding box center [566, 15] width 6 height 6
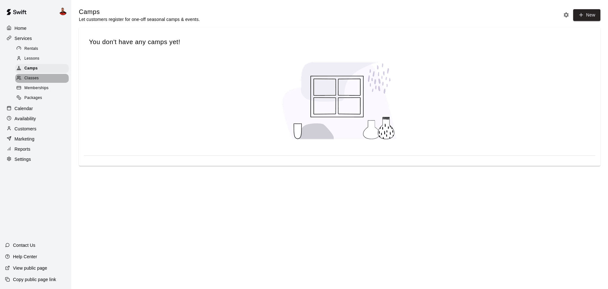
click at [43, 79] on div "Classes" at bounding box center [42, 78] width 54 height 9
click at [566, 15] on icon "Classes settings" at bounding box center [566, 13] width 5 height 5
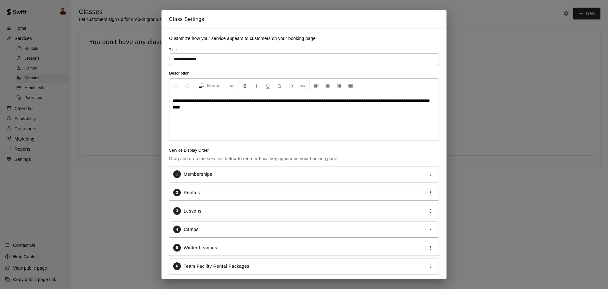
click at [500, 41] on div "**********" at bounding box center [304, 144] width 608 height 289
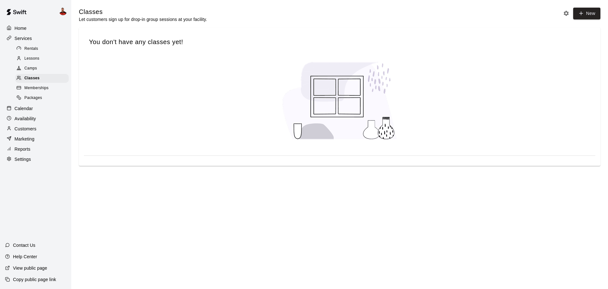
click at [39, 90] on span "Memberships" at bounding box center [36, 88] width 24 height 6
